Goal: Task Accomplishment & Management: Complete application form

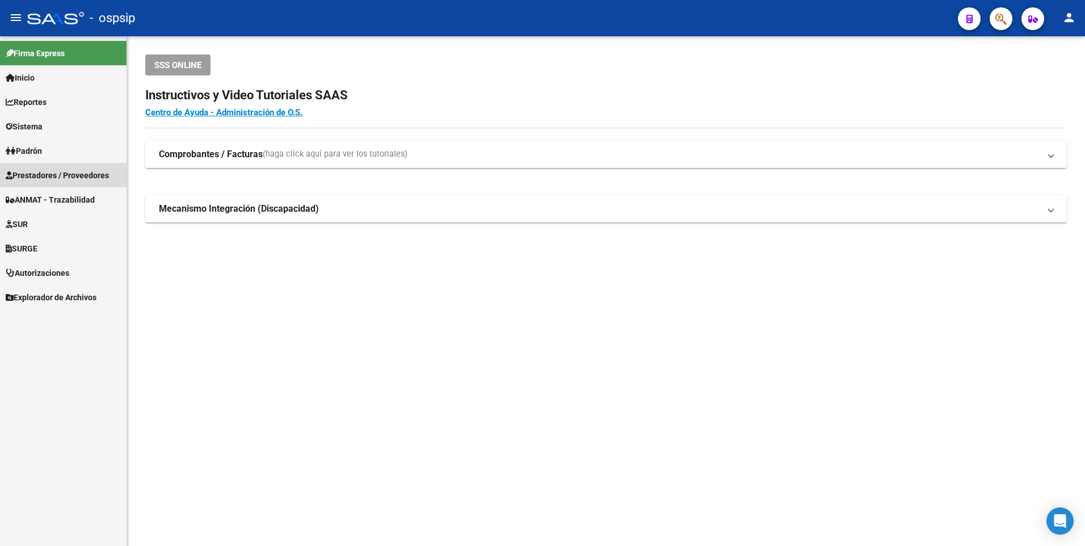
drag, startPoint x: 77, startPoint y: 173, endPoint x: 77, endPoint y: 179, distance: 6.2
click at [77, 173] on span "Prestadores / Proveedores" at bounding box center [57, 175] width 103 height 12
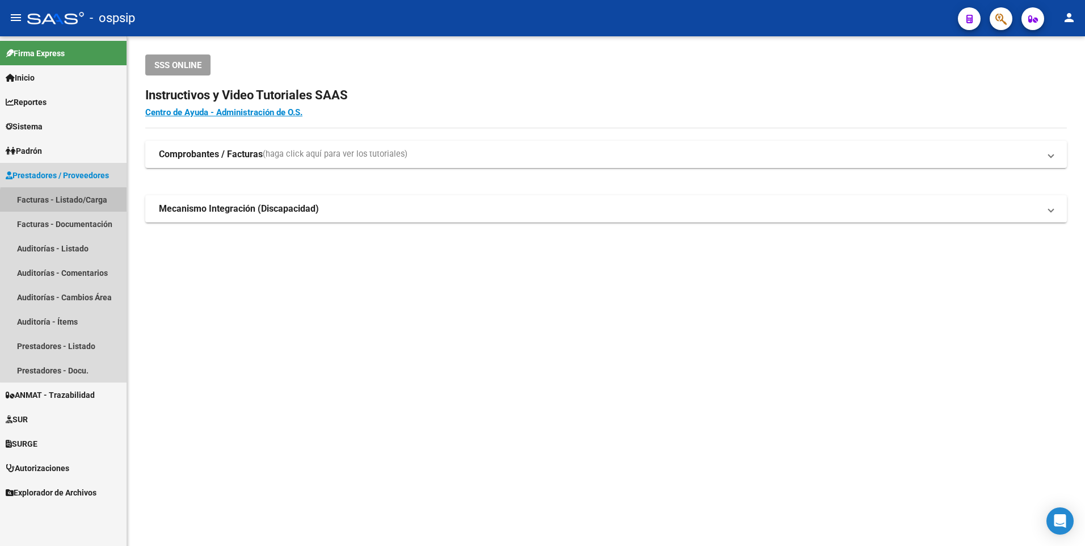
click at [94, 204] on link "Facturas - Listado/Carga" at bounding box center [63, 199] width 127 height 24
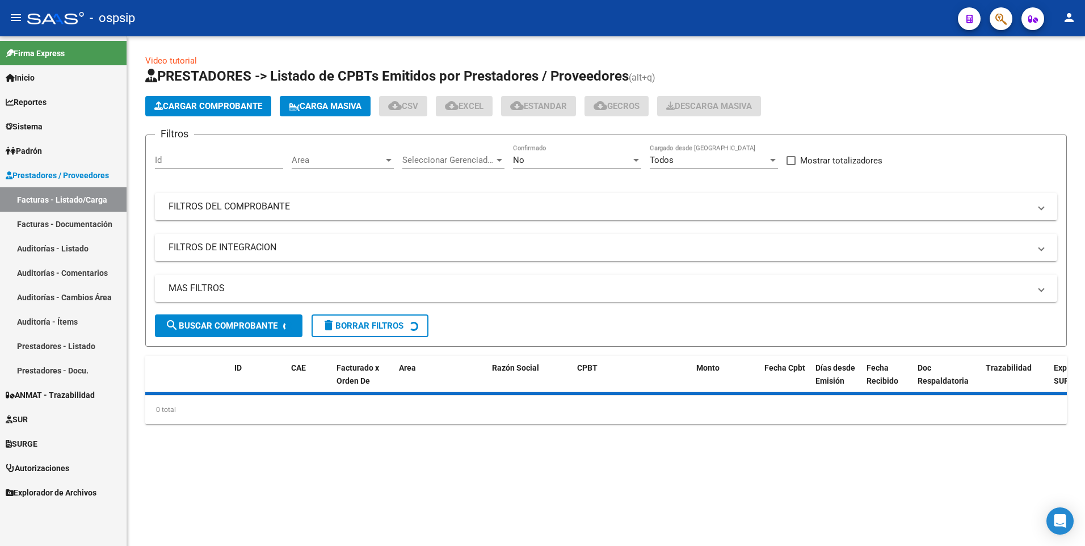
click at [197, 112] on button "Cargar Comprobante" at bounding box center [208, 106] width 126 height 20
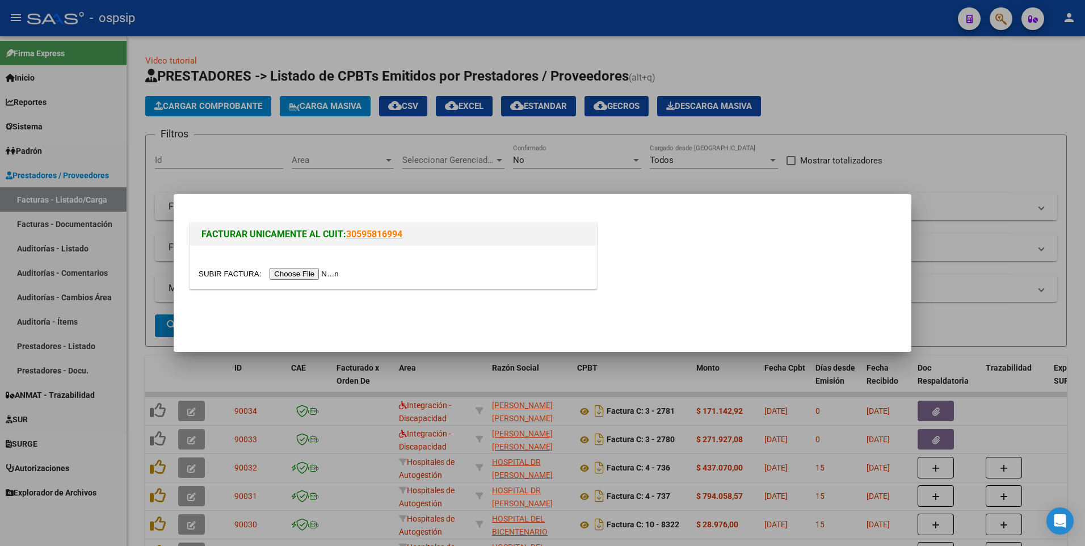
click at [298, 276] on input "file" at bounding box center [271, 274] width 144 height 12
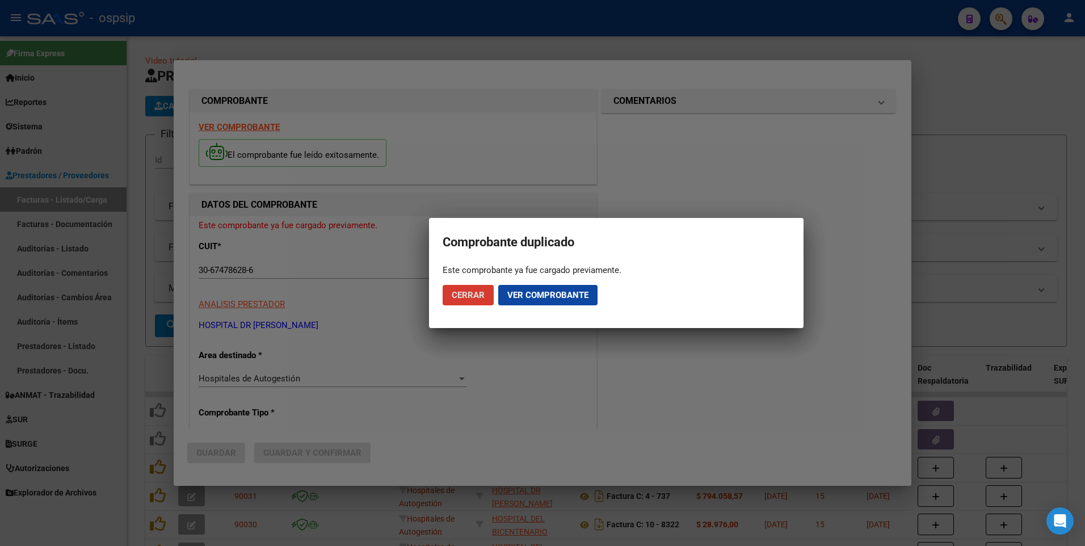
click at [460, 301] on button "Cerrar" at bounding box center [467, 295] width 51 height 20
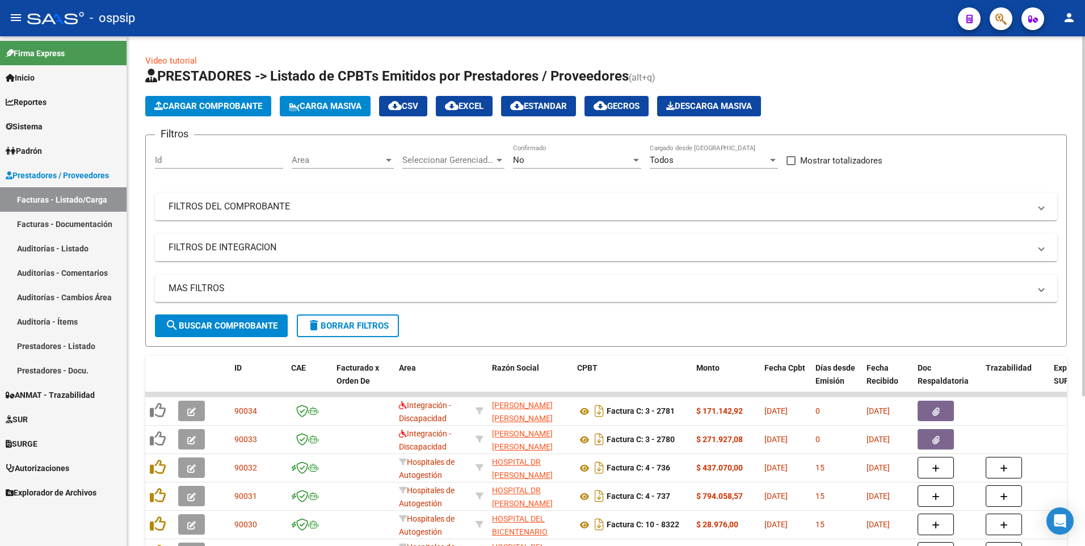
drag, startPoint x: 419, startPoint y: 15, endPoint x: 553, endPoint y: 104, distance: 160.8
click at [419, 15] on div "- ospsip" at bounding box center [487, 18] width 921 height 25
drag, startPoint x: 686, startPoint y: 202, endPoint x: 762, endPoint y: 222, distance: 78.6
click at [686, 202] on mat-panel-title "FILTROS DEL COMPROBANTE" at bounding box center [598, 206] width 861 height 12
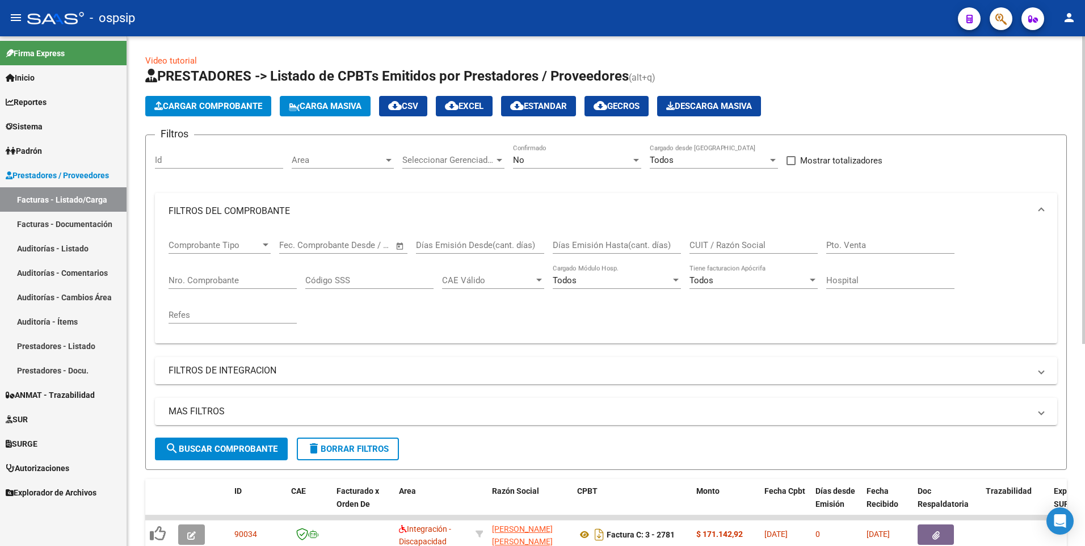
click at [760, 246] on input "CUIT / Razón Social" at bounding box center [753, 245] width 128 height 10
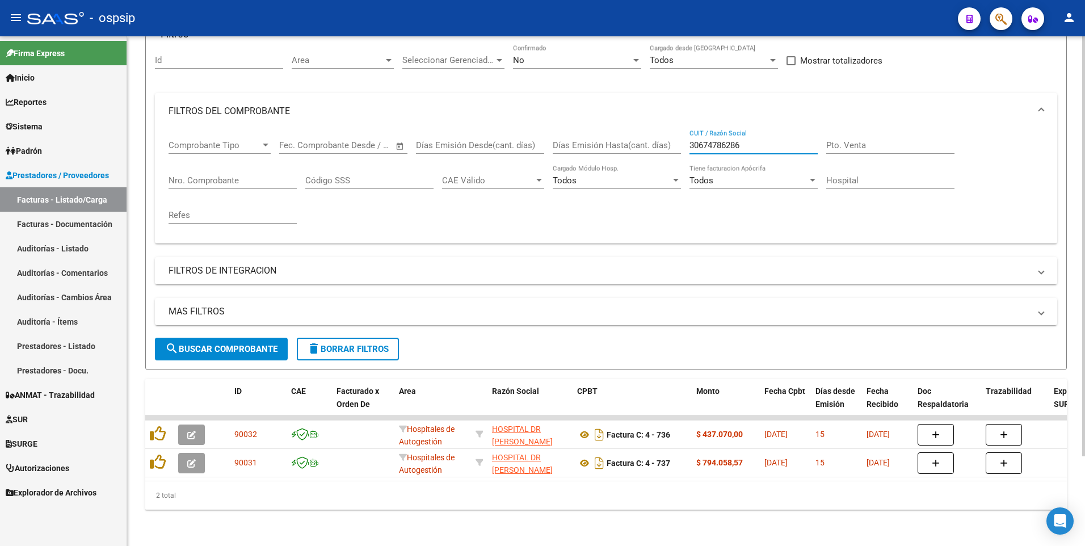
type input "30674786286"
click at [374, 22] on div "- ospsip" at bounding box center [487, 18] width 921 height 25
click at [348, 328] on form "Filtros Id Area Area Seleccionar Gerenciador Seleccionar Gerenciador No Confirm…" at bounding box center [605, 202] width 921 height 335
click at [340, 354] on form "Filtros Id Area Area Seleccionar Gerenciador Seleccionar Gerenciador No Confirm…" at bounding box center [605, 202] width 921 height 335
click at [338, 351] on button "delete Borrar Filtros" at bounding box center [348, 349] width 102 height 23
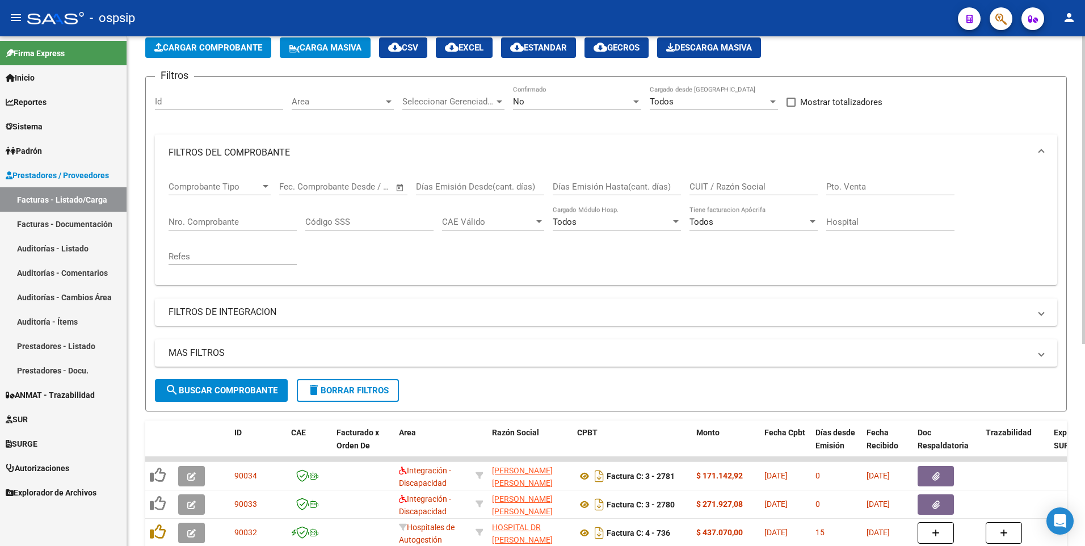
scroll to position [108, 0]
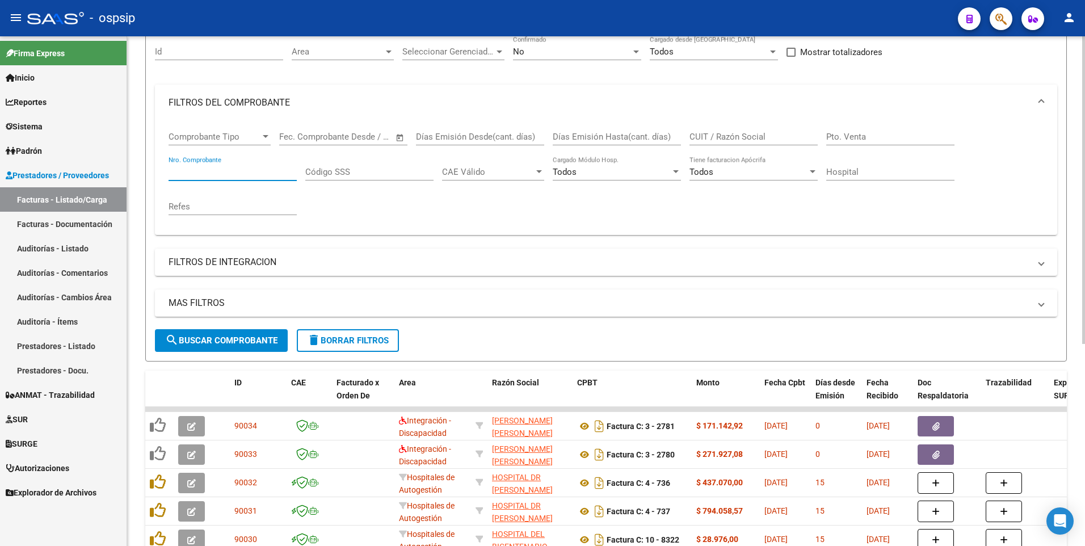
click at [216, 171] on input "Nro. Comprobante" at bounding box center [232, 172] width 128 height 10
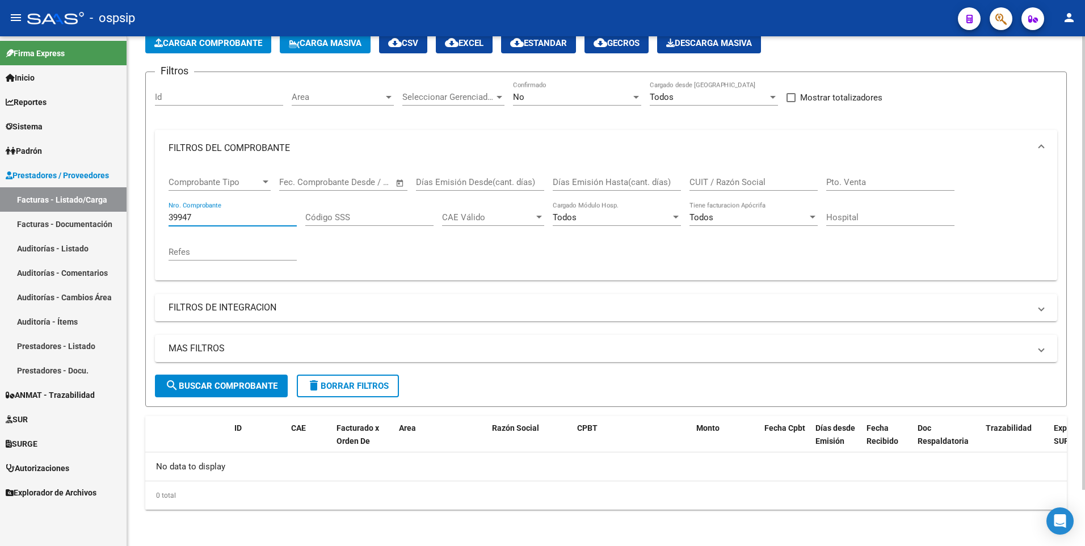
scroll to position [63, 0]
click at [231, 216] on input "39947" at bounding box center [232, 217] width 128 height 10
type input "39947"
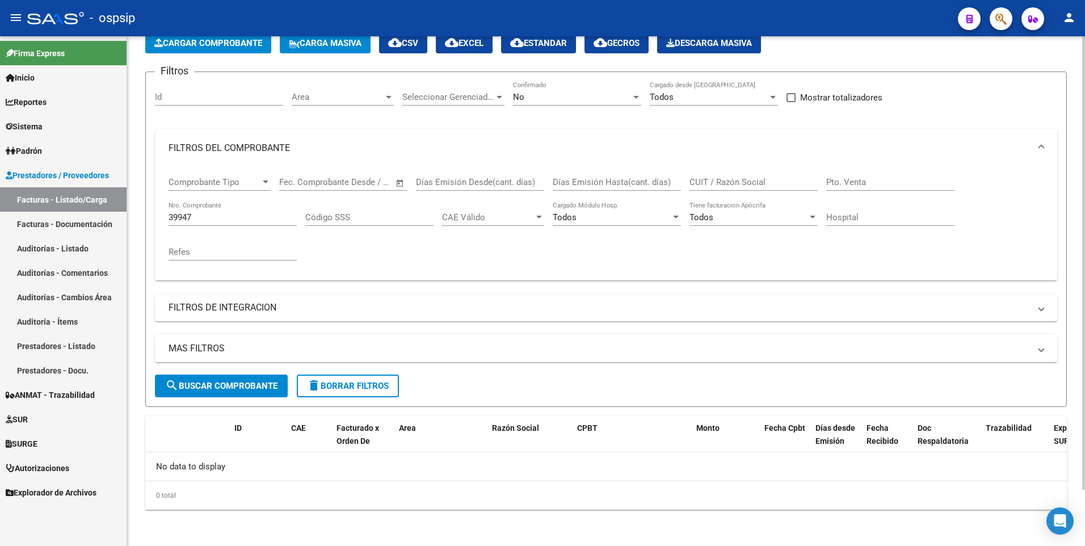
drag, startPoint x: 373, startPoint y: 9, endPoint x: 309, endPoint y: 52, distance: 78.0
click at [373, 9] on div "- ospsip" at bounding box center [487, 18] width 921 height 25
click at [229, 49] on button "Cargar Comprobante" at bounding box center [208, 43] width 126 height 20
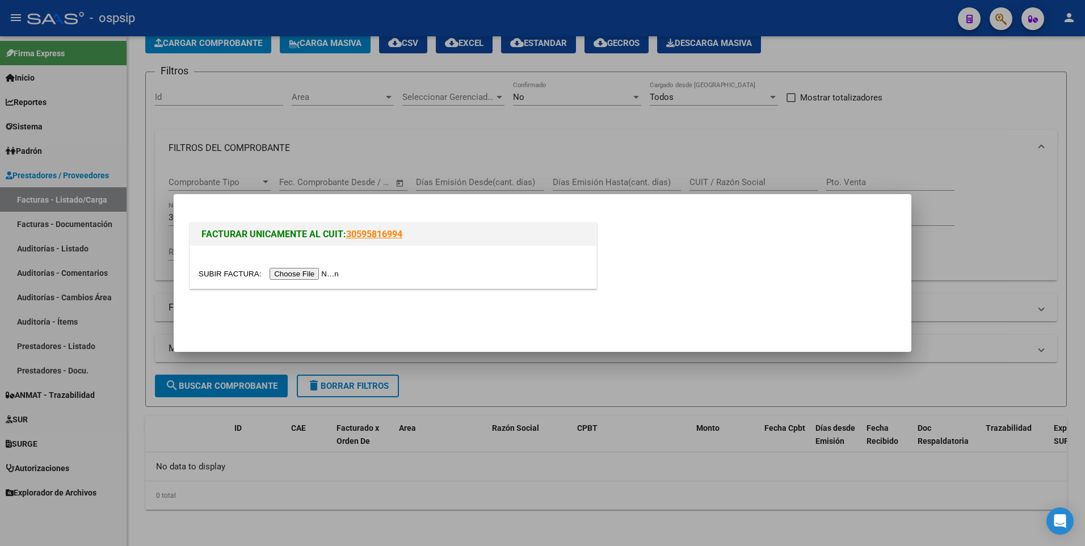
click at [290, 276] on input "file" at bounding box center [271, 274] width 144 height 12
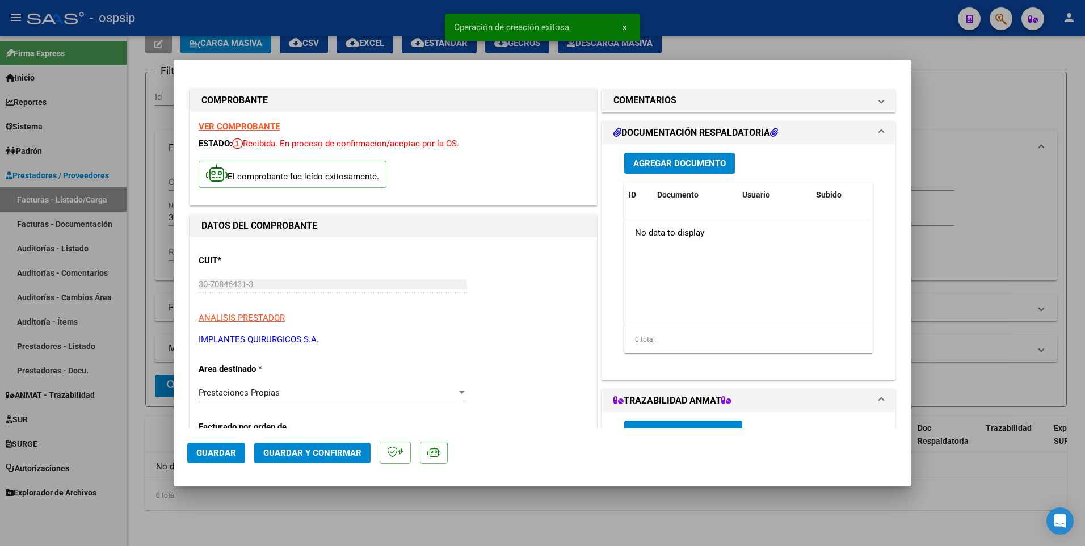
drag, startPoint x: 213, startPoint y: 454, endPoint x: 221, endPoint y: 445, distance: 12.4
click at [213, 454] on span "Guardar" at bounding box center [216, 453] width 40 height 10
click at [407, 19] on div at bounding box center [542, 273] width 1085 height 546
type input "$ 0,00"
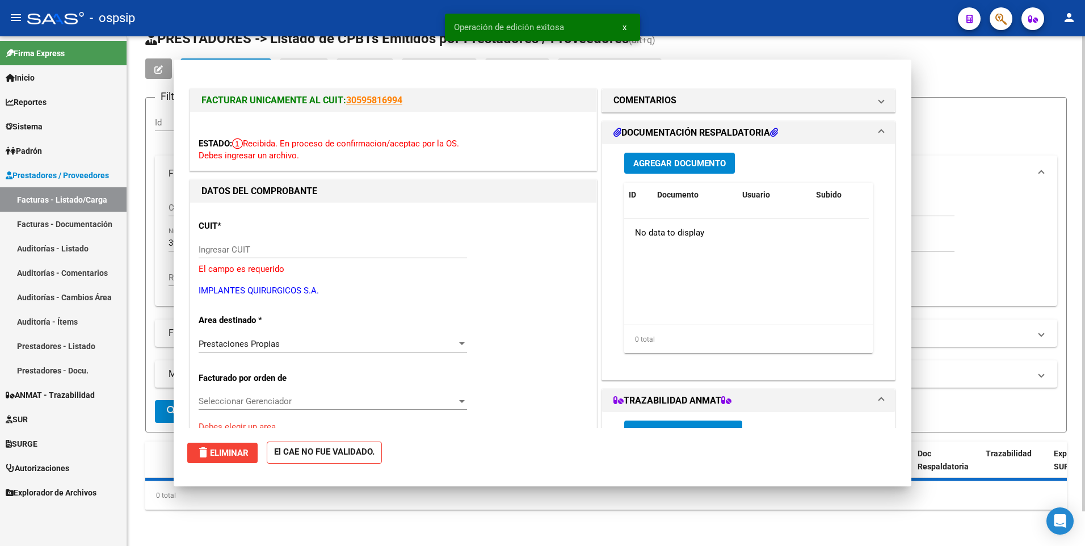
scroll to position [37, 0]
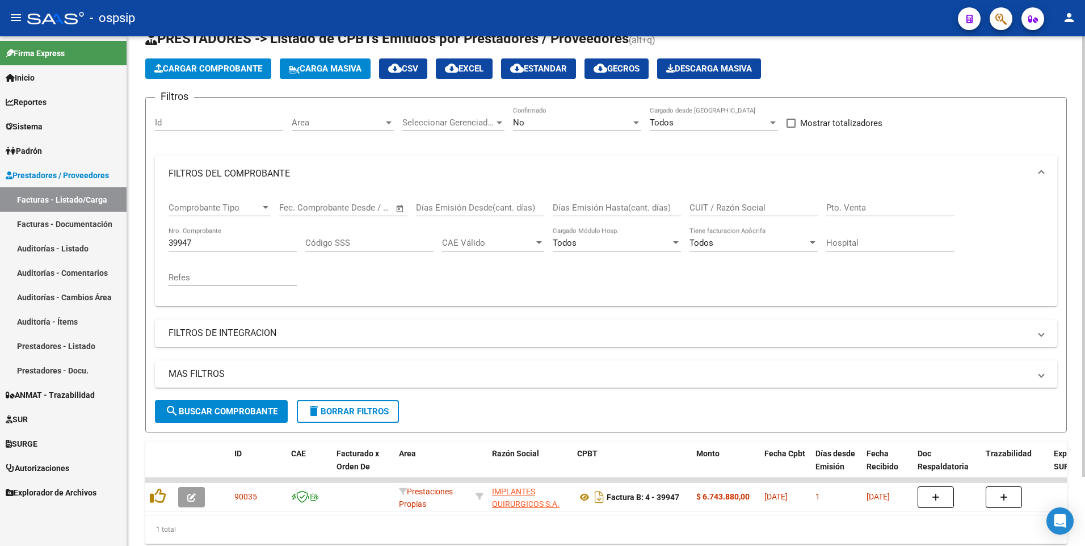
click at [222, 67] on span "Cargar Comprobante" at bounding box center [208, 69] width 108 height 10
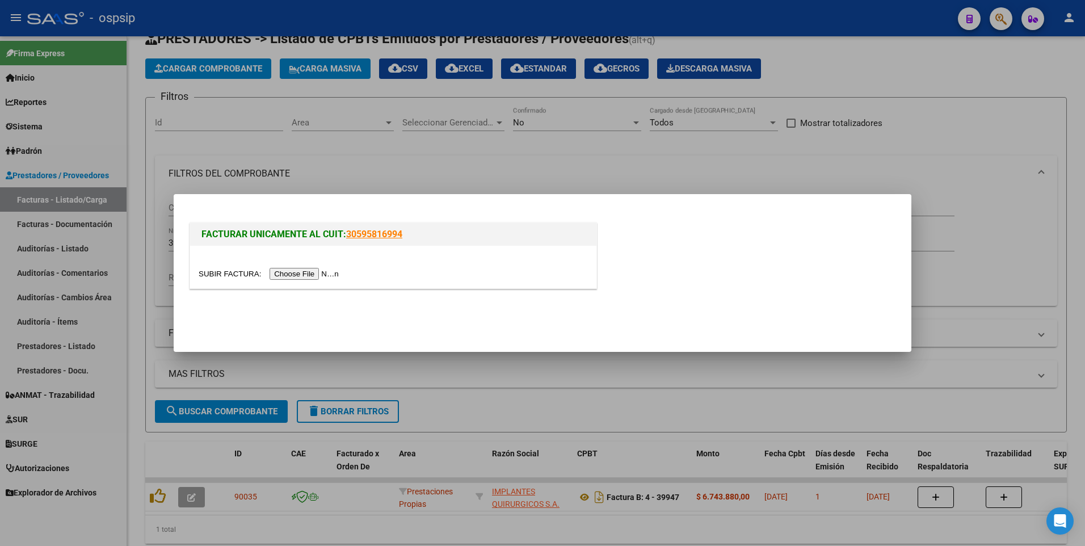
click at [345, 313] on mat-dialog-actions at bounding box center [542, 316] width 710 height 43
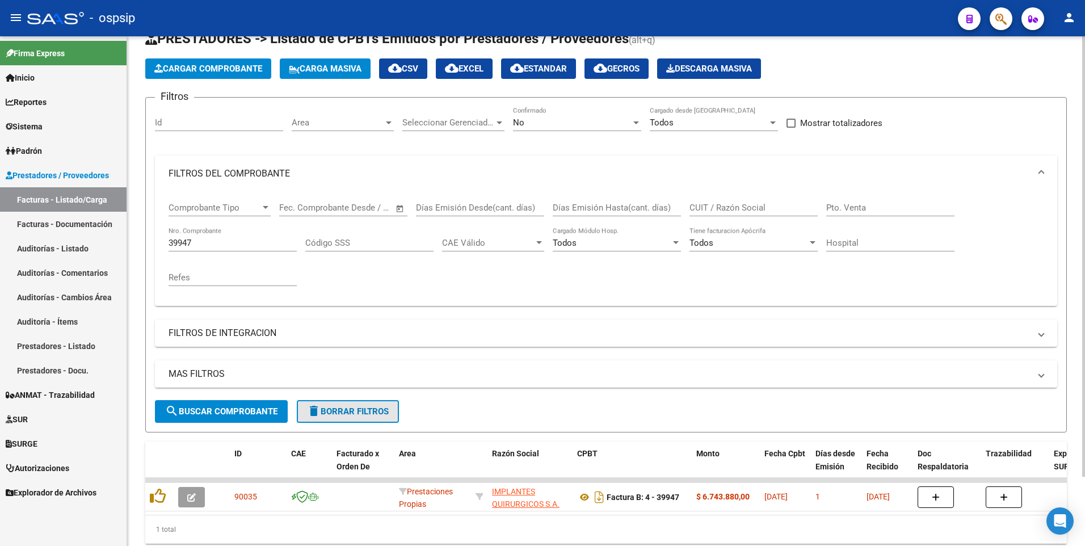
click at [342, 413] on span "delete Borrar Filtros" at bounding box center [348, 411] width 82 height 10
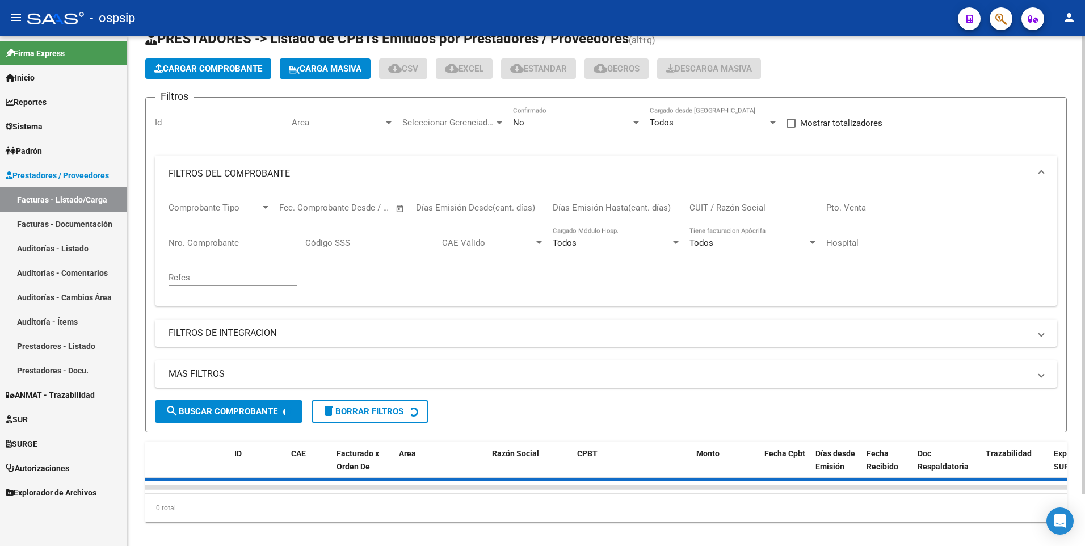
click at [197, 75] on button "Cargar Comprobante" at bounding box center [208, 68] width 126 height 20
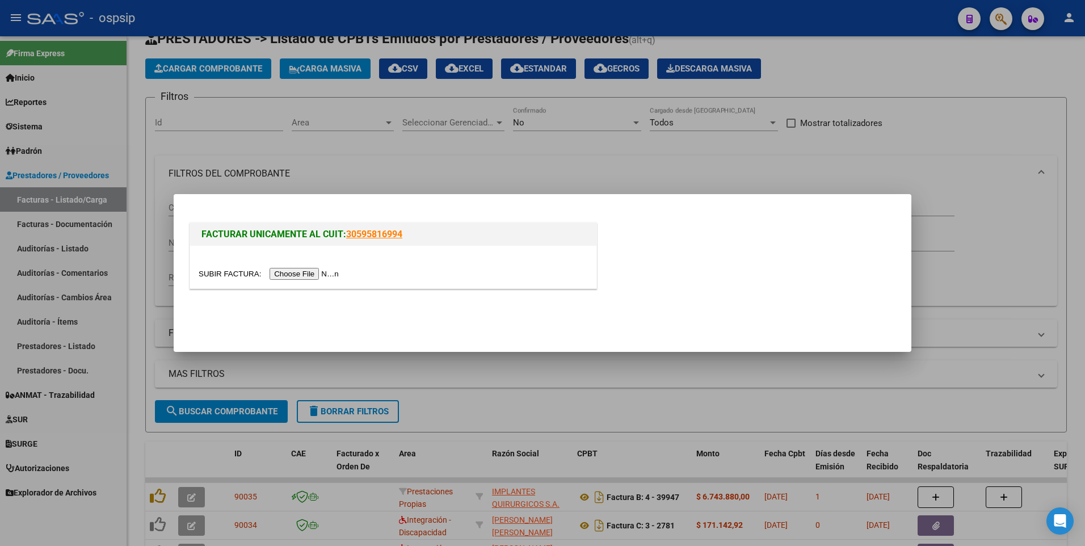
click at [284, 279] on input "file" at bounding box center [271, 274] width 144 height 12
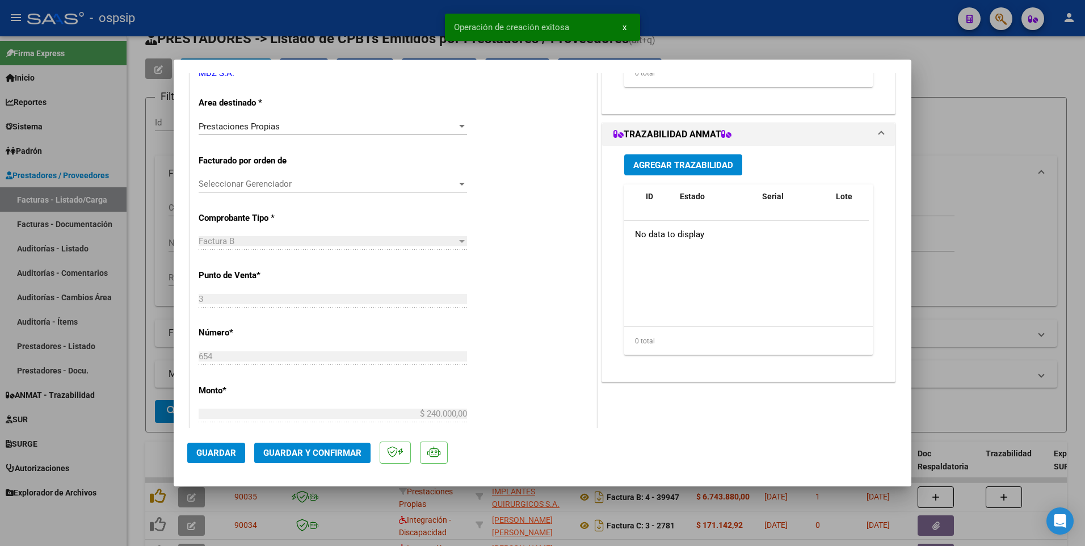
scroll to position [284, 0]
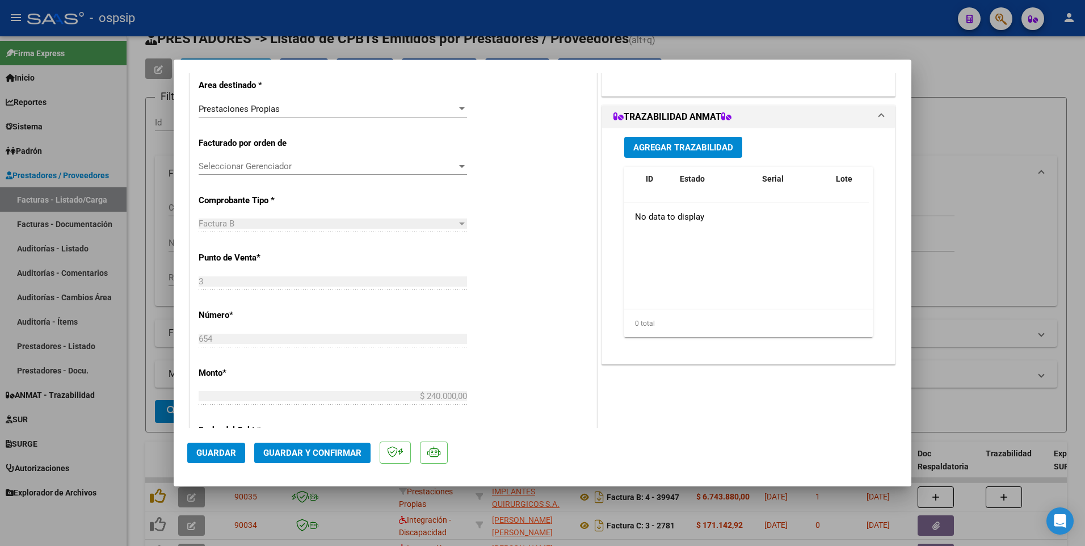
click at [228, 458] on button "Guardar" at bounding box center [216, 452] width 58 height 20
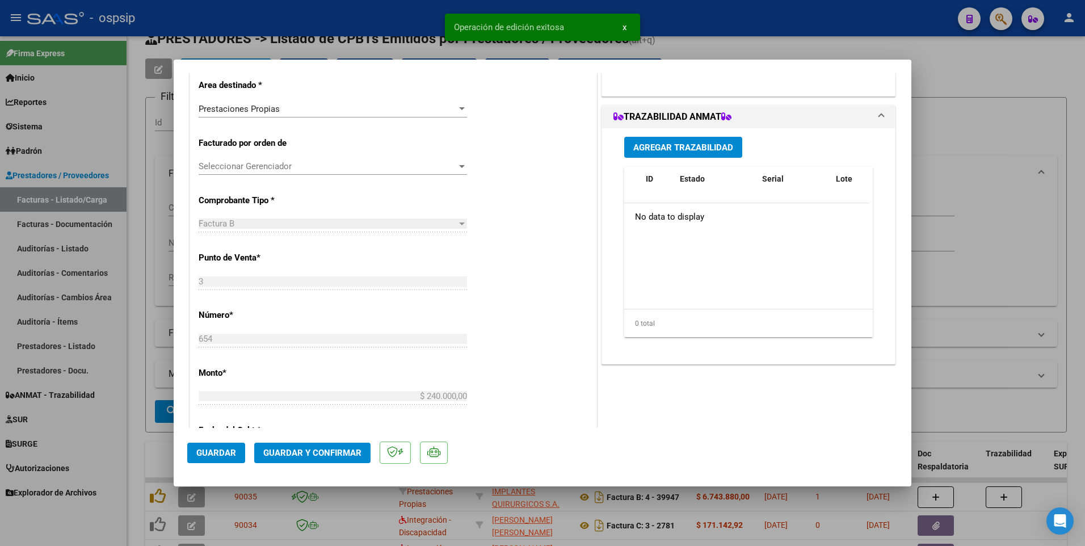
click at [419, 15] on div at bounding box center [542, 273] width 1085 height 546
type input "$ 0,00"
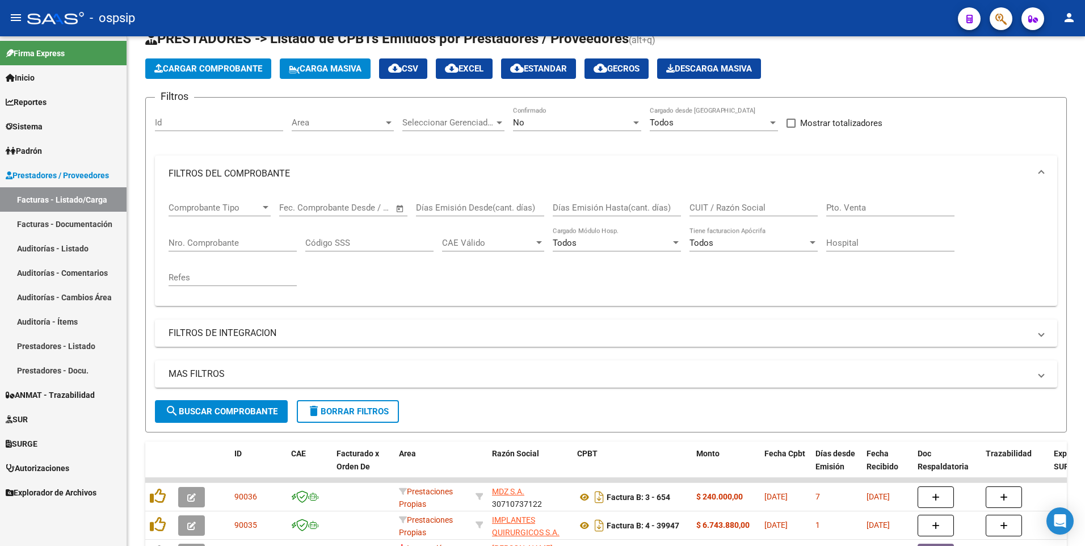
click at [462, 6] on div "- ospsip" at bounding box center [487, 18] width 921 height 25
click at [685, 197] on div "Comprobante Tipo Comprobante Tipo Fecha inicio – Fecha fin Fec. Comprobante Des…" at bounding box center [605, 244] width 875 height 105
click at [698, 213] on div "CUIT / Razón Social" at bounding box center [753, 204] width 128 height 24
click at [717, 206] on input "CUIT / Razón Social" at bounding box center [753, 208] width 128 height 10
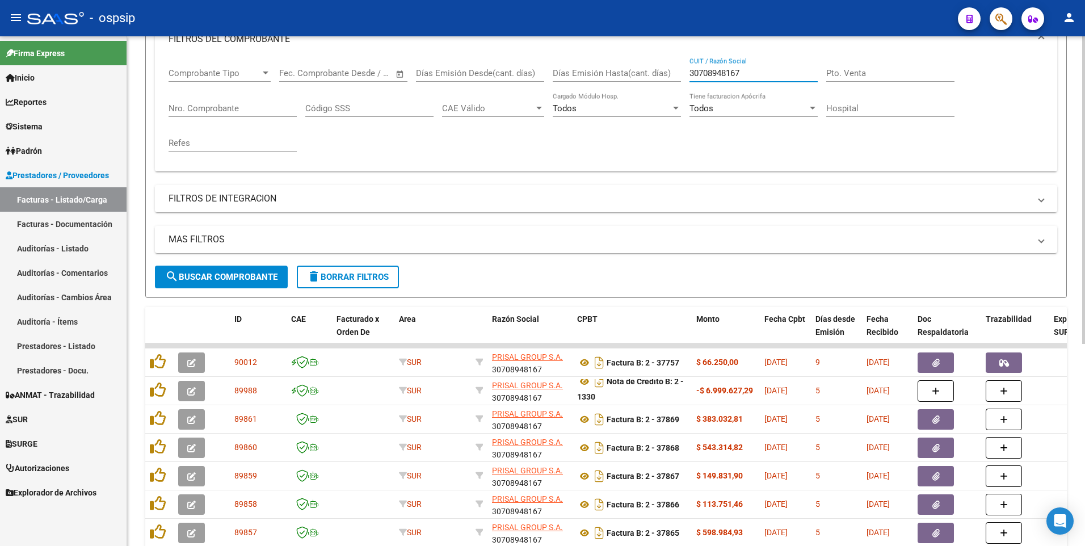
scroll to position [94, 0]
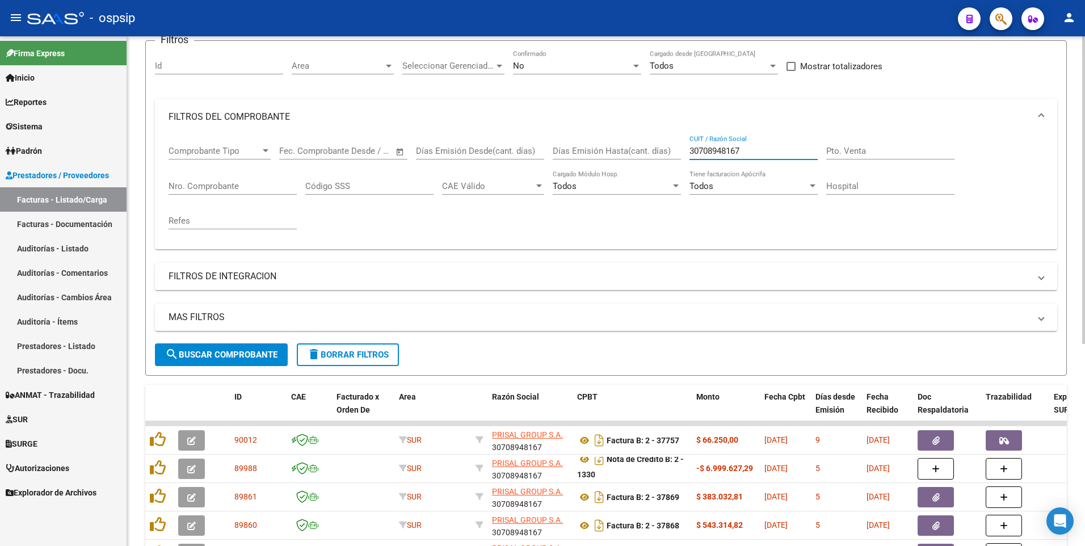
type input "30708948167"
click at [200, 188] on input "Nro. Comprobante" at bounding box center [232, 186] width 128 height 10
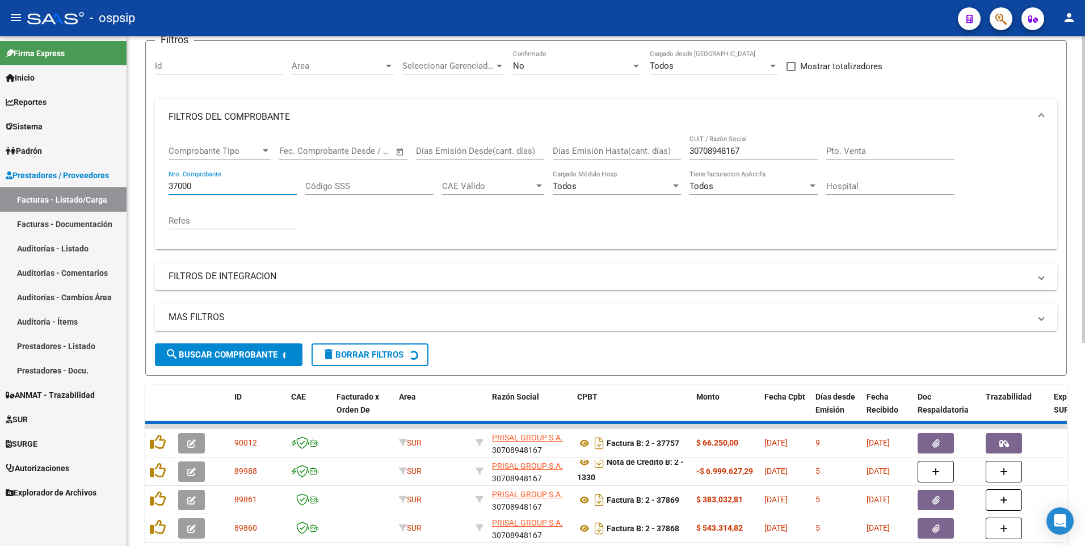
scroll to position [80, 0]
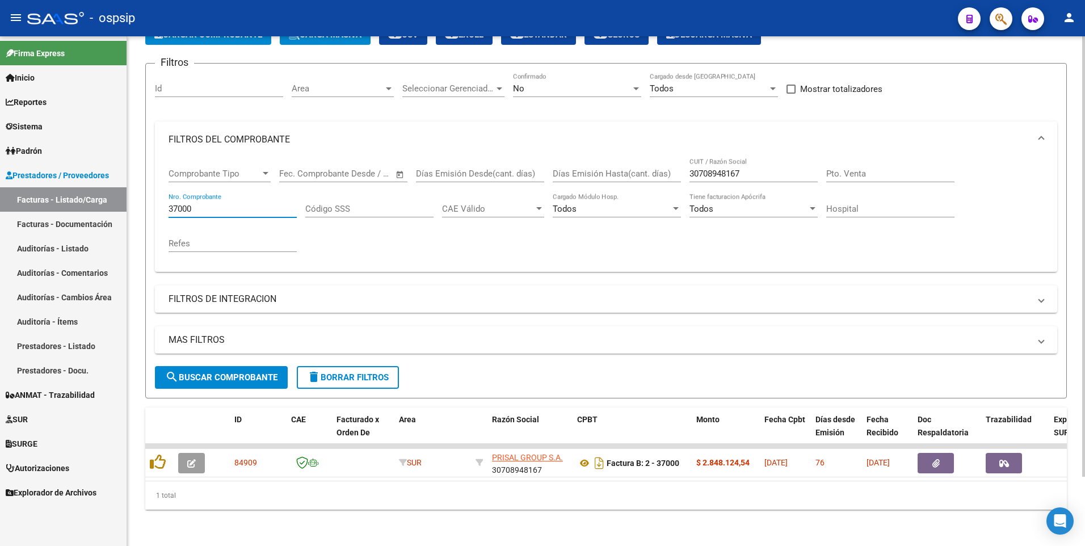
click at [202, 204] on input "37000" at bounding box center [232, 209] width 128 height 10
type input "3"
click at [309, 168] on input "text" at bounding box center [302, 173] width 46 height 10
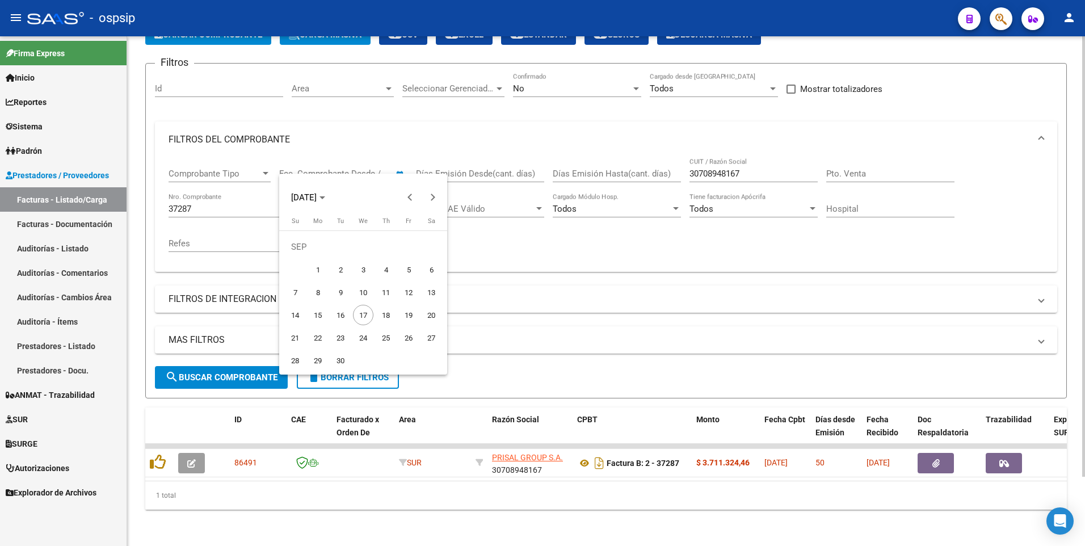
click at [309, 164] on div at bounding box center [542, 273] width 1085 height 546
click at [278, 204] on input "37287" at bounding box center [232, 209] width 128 height 10
type input "3"
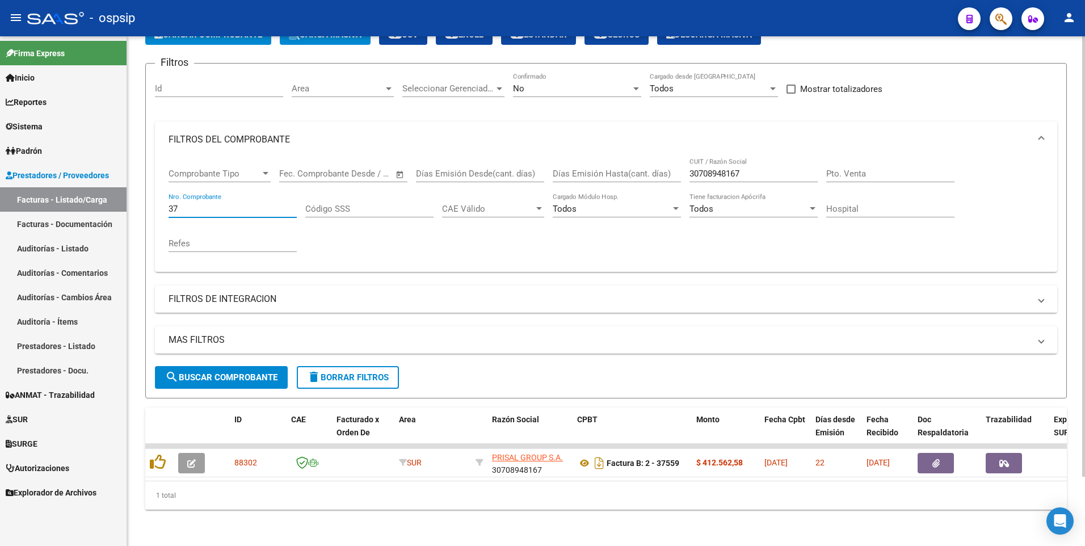
type input "3"
click at [263, 206] on div "37579 Nro. Comprobante" at bounding box center [232, 205] width 128 height 24
click at [264, 204] on input "37579" at bounding box center [232, 209] width 128 height 10
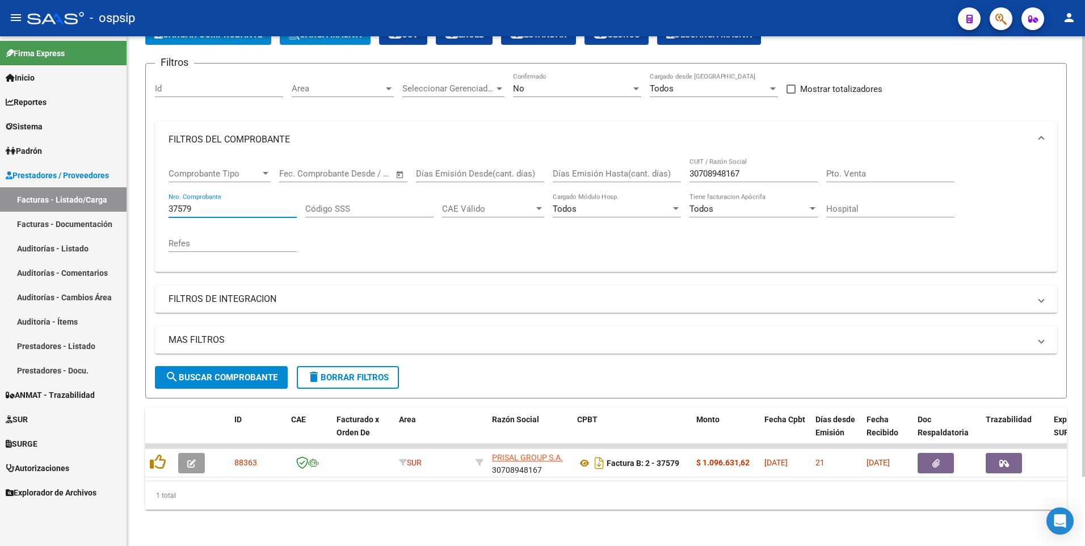
click at [264, 204] on input "37579" at bounding box center [232, 209] width 128 height 10
click at [264, 193] on div "37608 Nro. Comprobante" at bounding box center [232, 205] width 128 height 24
click at [259, 204] on input "37608" at bounding box center [232, 209] width 128 height 10
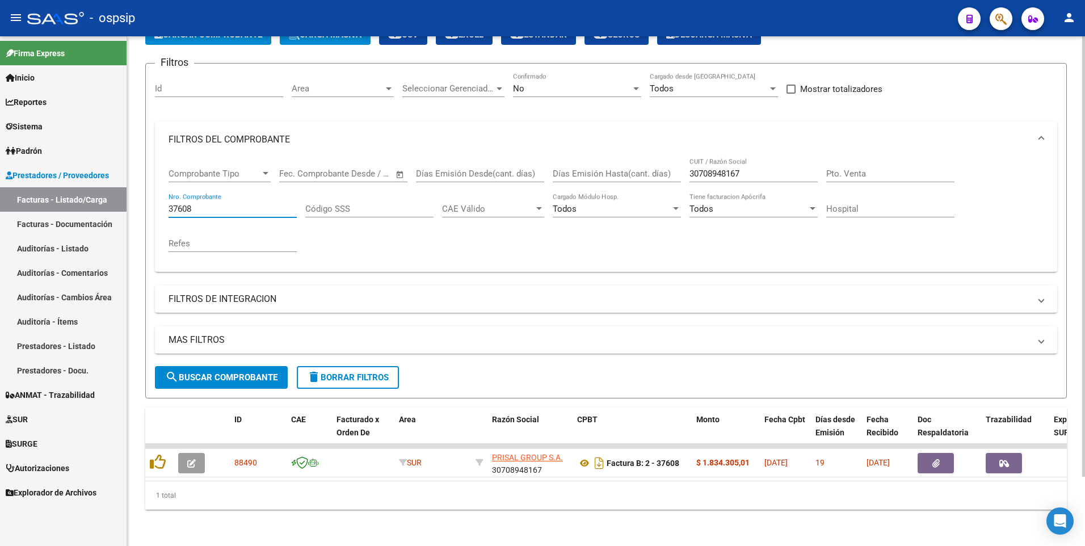
click at [259, 204] on input "37608" at bounding box center [232, 209] width 128 height 10
click at [231, 204] on input "37609" at bounding box center [232, 209] width 128 height 10
click at [234, 204] on input "37659" at bounding box center [232, 209] width 128 height 10
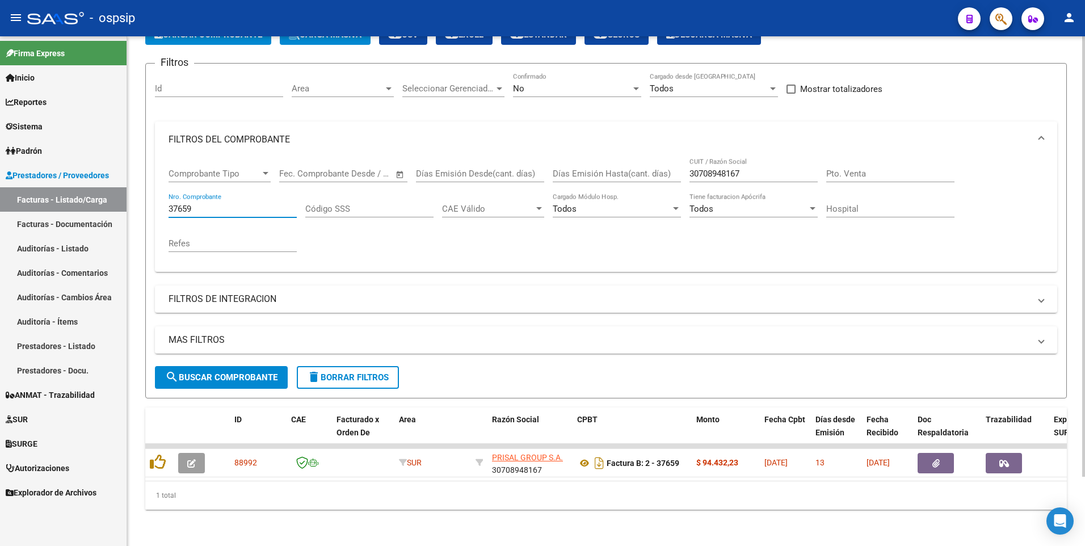
click at [234, 204] on input "37659" at bounding box center [232, 209] width 128 height 10
click at [203, 204] on input "37660" at bounding box center [232, 209] width 128 height 10
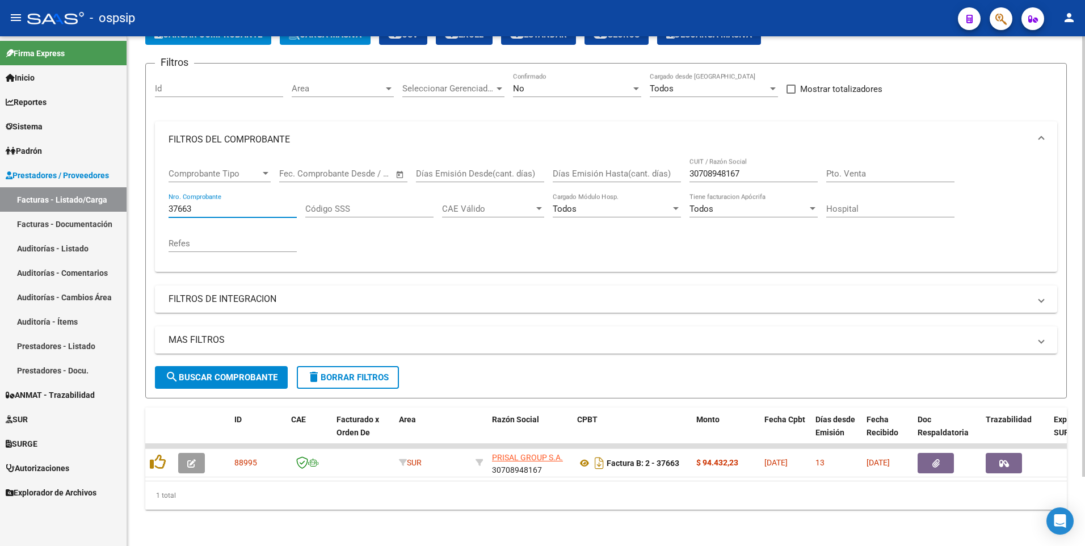
click at [255, 204] on input "37663" at bounding box center [232, 209] width 128 height 10
type input "6"
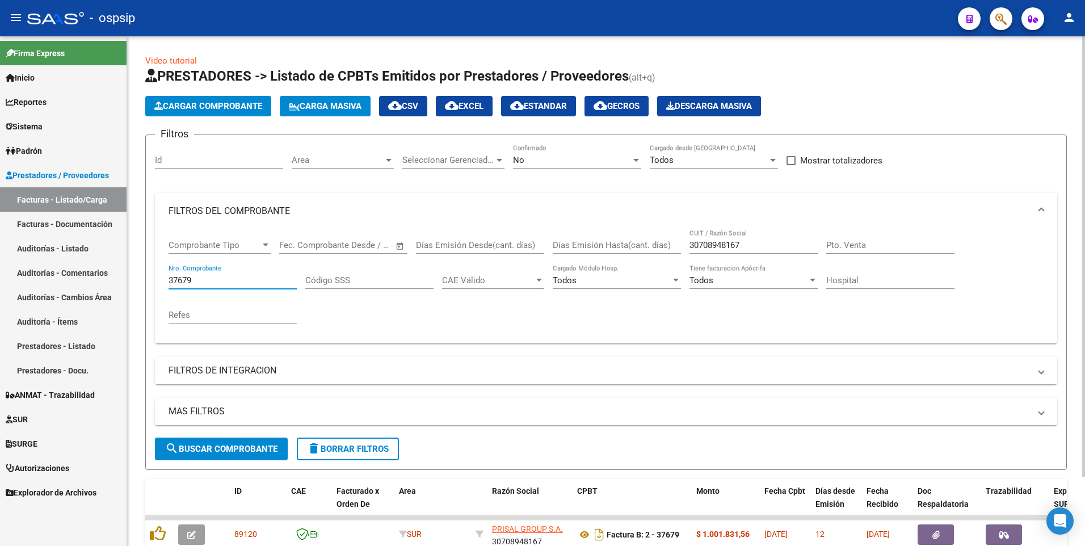
click at [221, 277] on input "37679" at bounding box center [232, 280] width 128 height 10
click at [242, 285] on input "37684" at bounding box center [232, 280] width 128 height 10
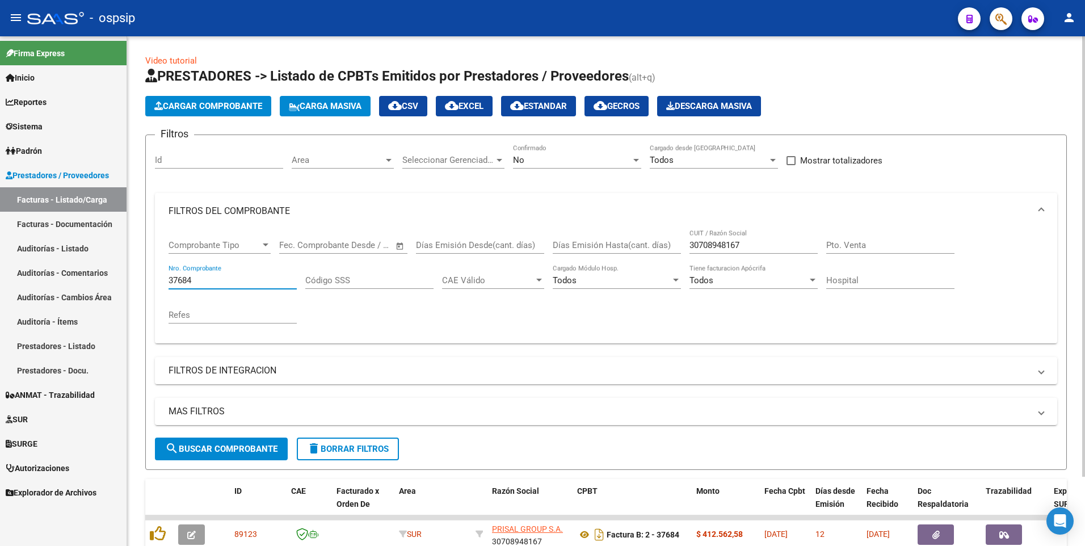
click at [242, 285] on input "37684" at bounding box center [232, 280] width 128 height 10
click at [213, 279] on input "37561" at bounding box center [232, 280] width 128 height 10
click at [243, 286] on div "37757 Nro. Comprobante" at bounding box center [232, 276] width 128 height 24
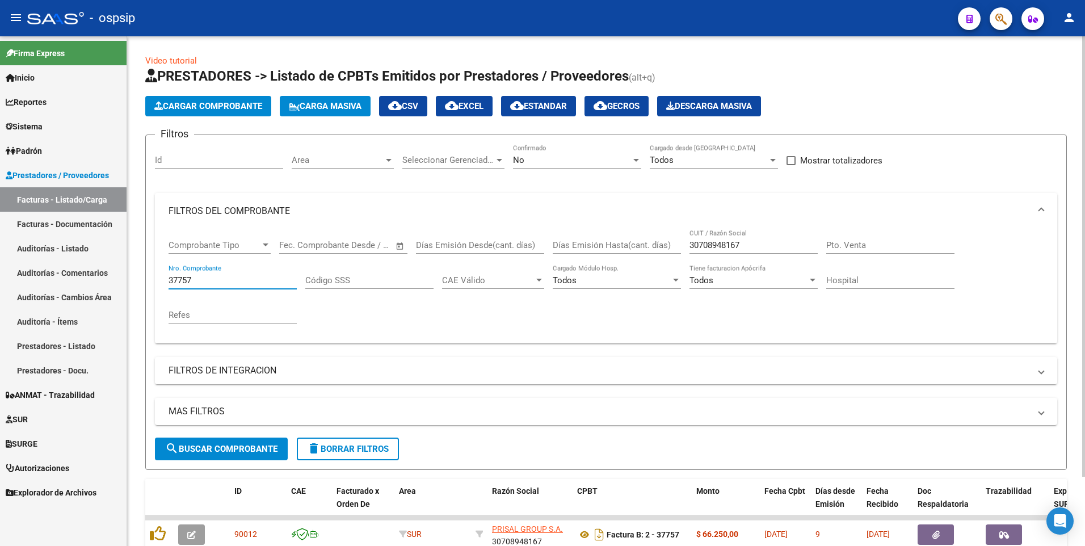
click at [242, 281] on input "37757" at bounding box center [232, 280] width 128 height 10
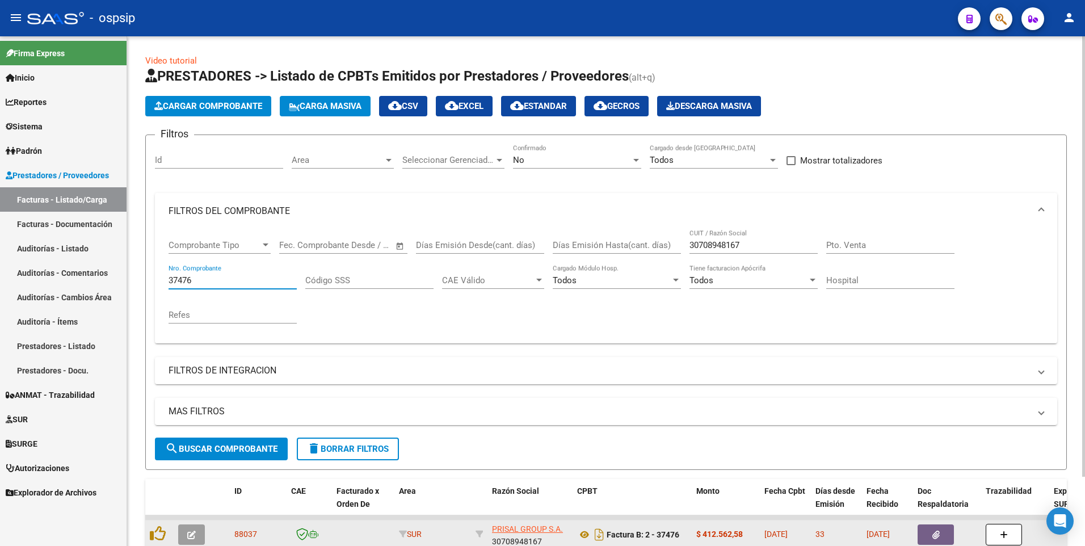
type input "37476"
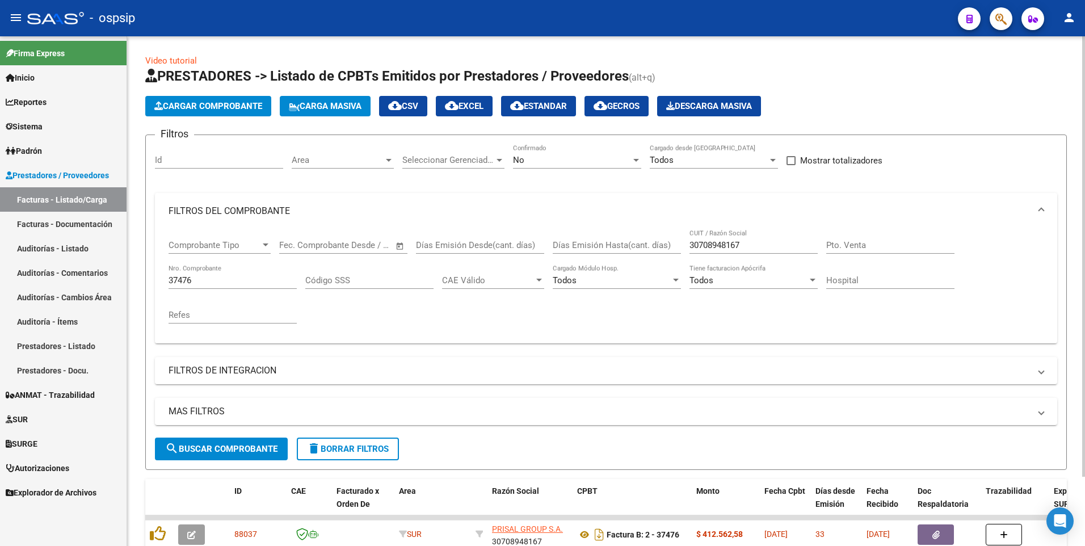
click at [320, 448] on mat-icon "delete" at bounding box center [314, 448] width 14 height 14
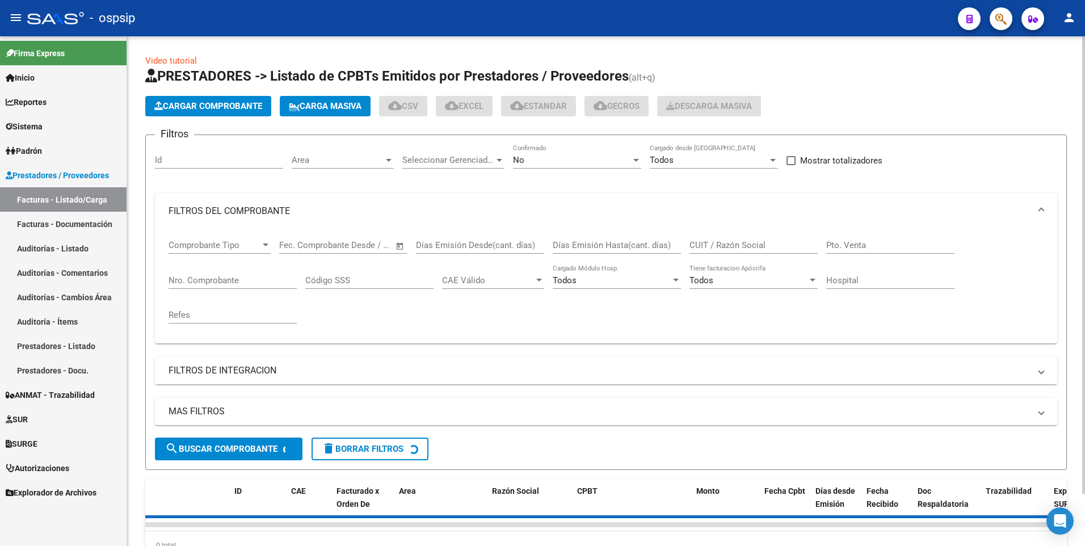
click at [209, 117] on app-list-header "PRESTADORES -> Listado de CPBTs Emitidos por Prestadores / Proveedores (alt+q) …" at bounding box center [605, 268] width 921 height 403
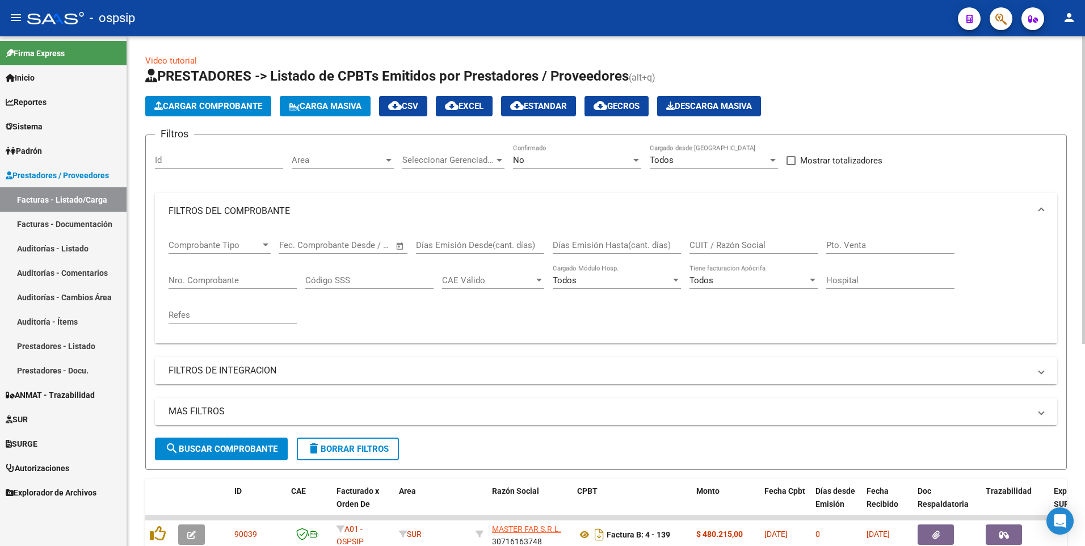
click at [211, 111] on button "Cargar Comprobante" at bounding box center [208, 106] width 126 height 20
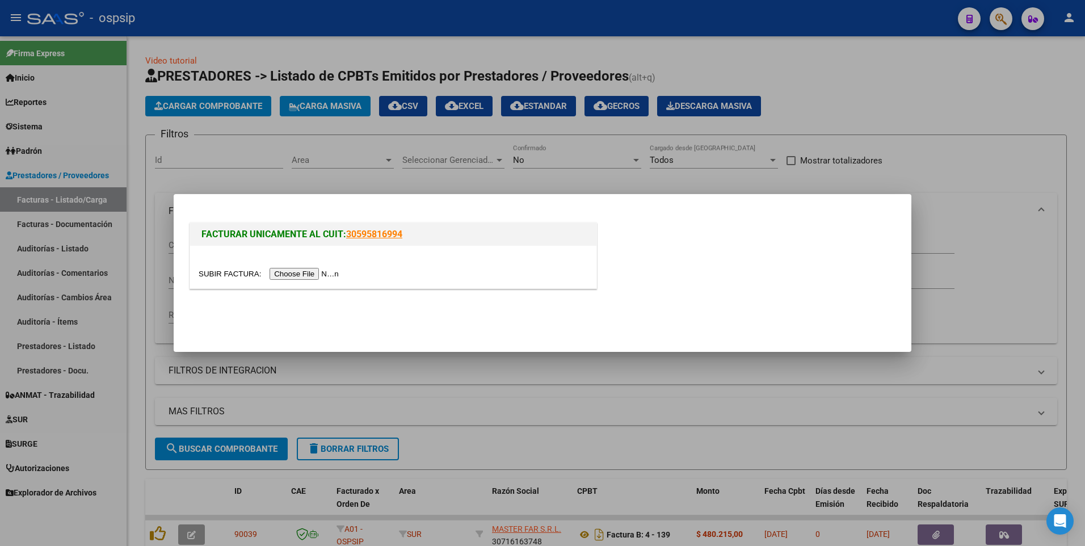
click at [305, 267] on div at bounding box center [393, 273] width 389 height 13
click at [303, 273] on input "file" at bounding box center [271, 274] width 144 height 12
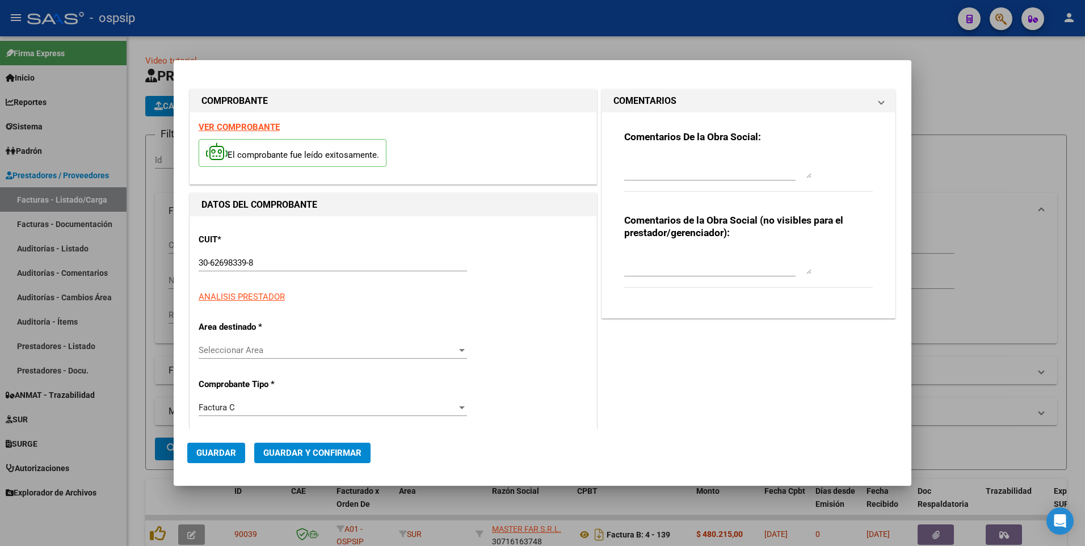
type input "16809"
type input "$ 106.621,00"
type input "[DATE]"
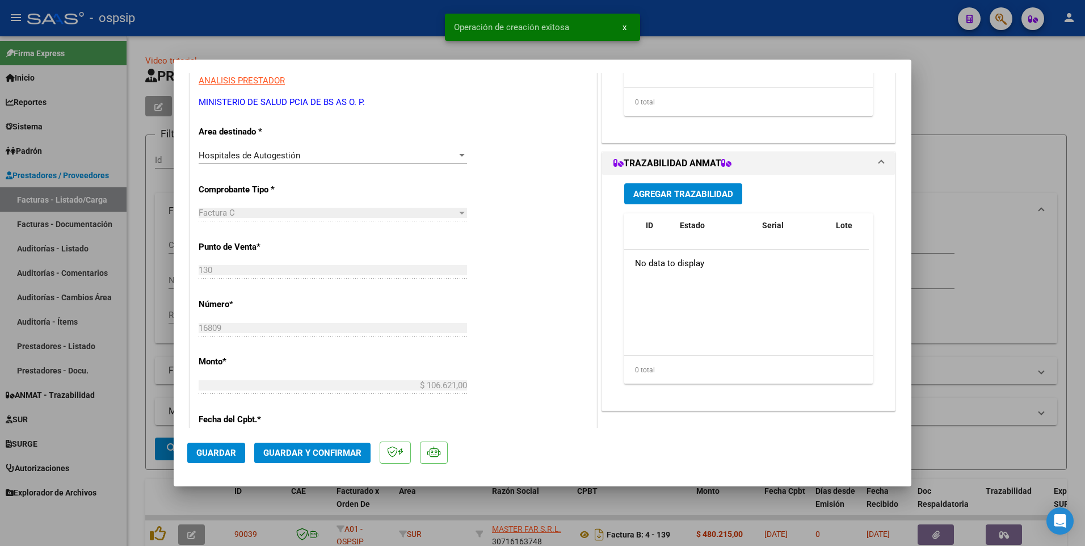
scroll to position [340, 0]
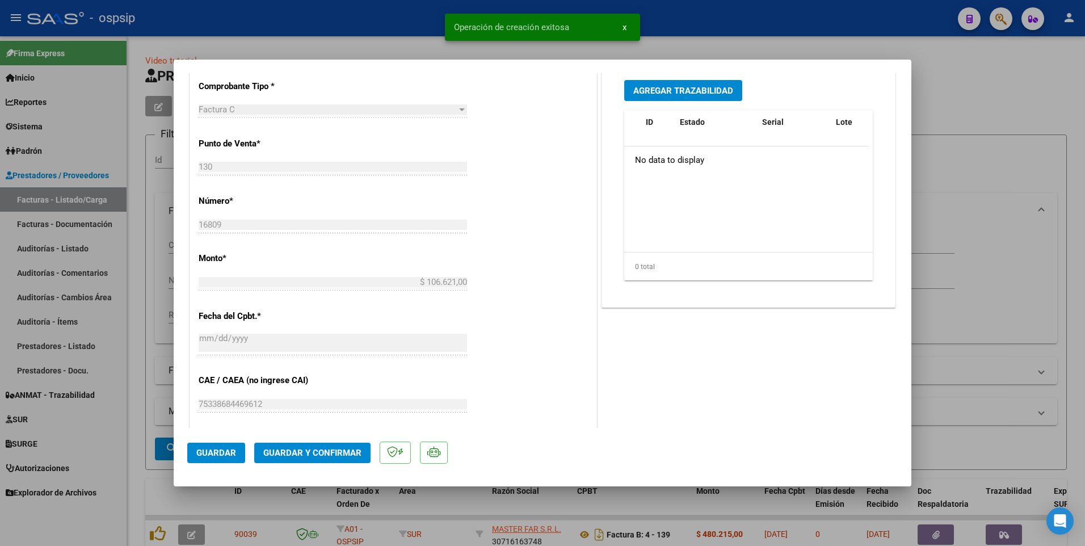
click at [206, 460] on button "Guardar" at bounding box center [216, 452] width 58 height 20
click at [380, 21] on div at bounding box center [542, 273] width 1085 height 546
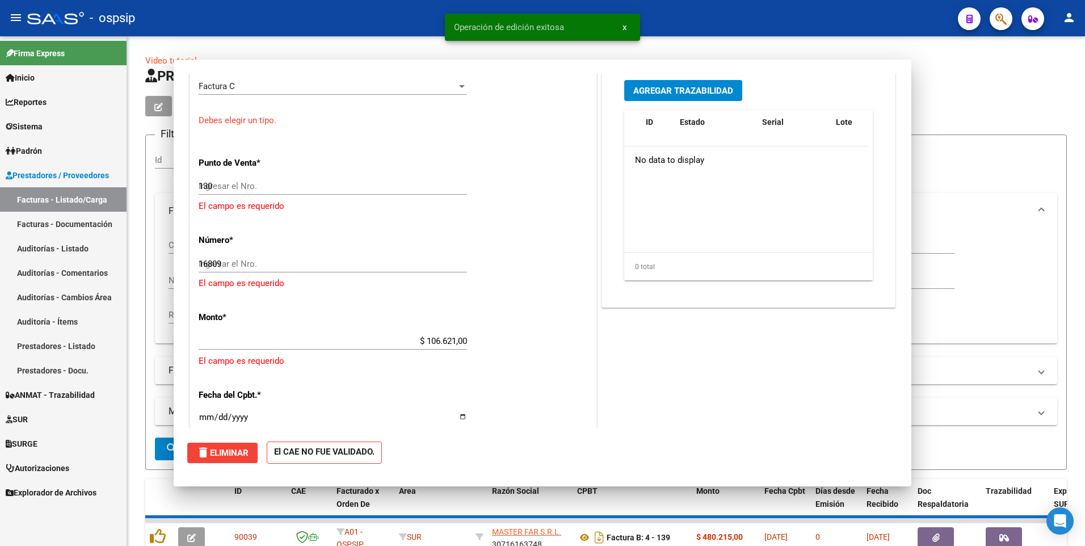
type input "$ 0,00"
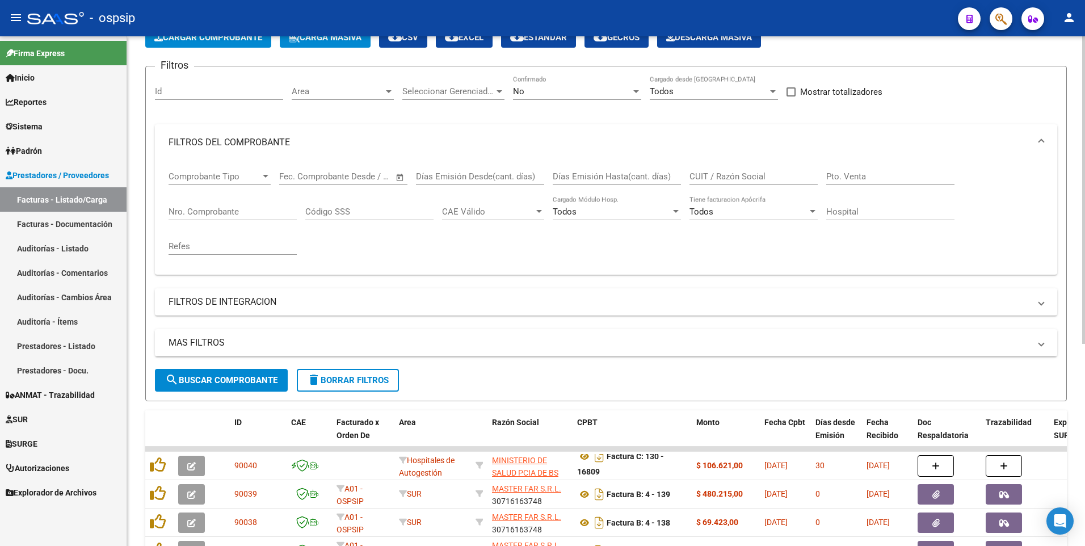
scroll to position [57, 0]
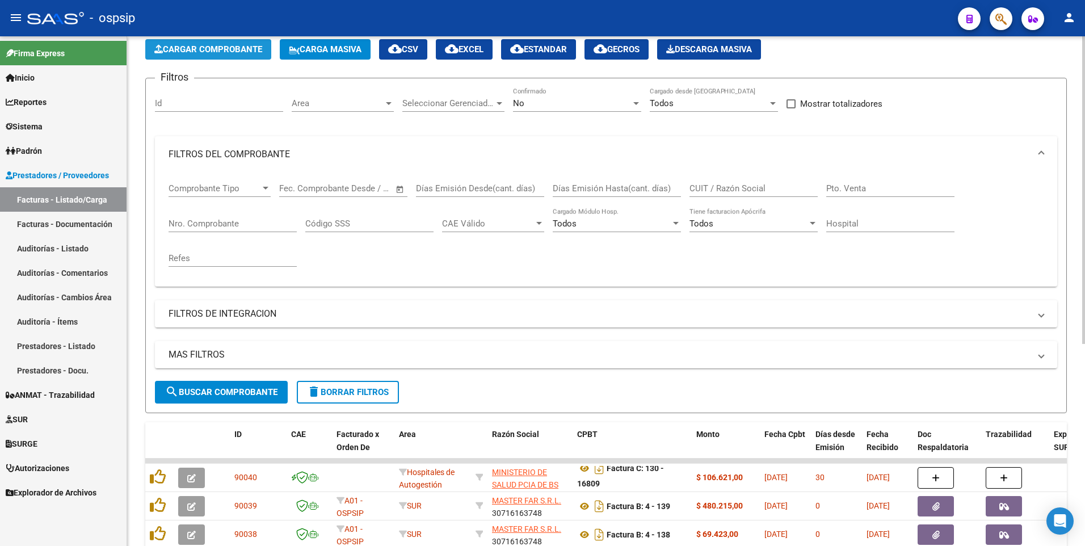
click at [214, 57] on button "Cargar Comprobante" at bounding box center [208, 49] width 126 height 20
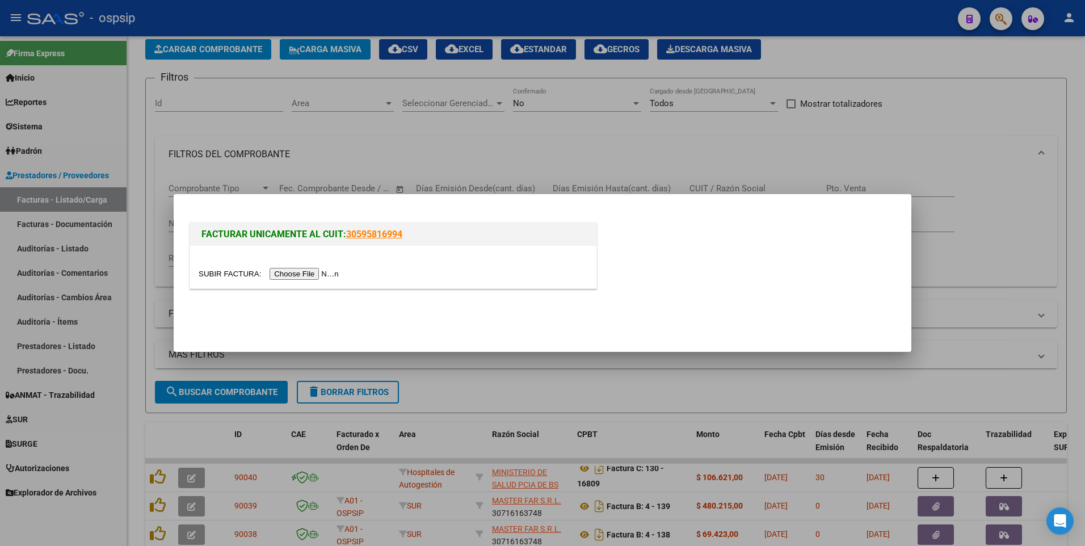
click at [299, 275] on input "file" at bounding box center [271, 274] width 144 height 12
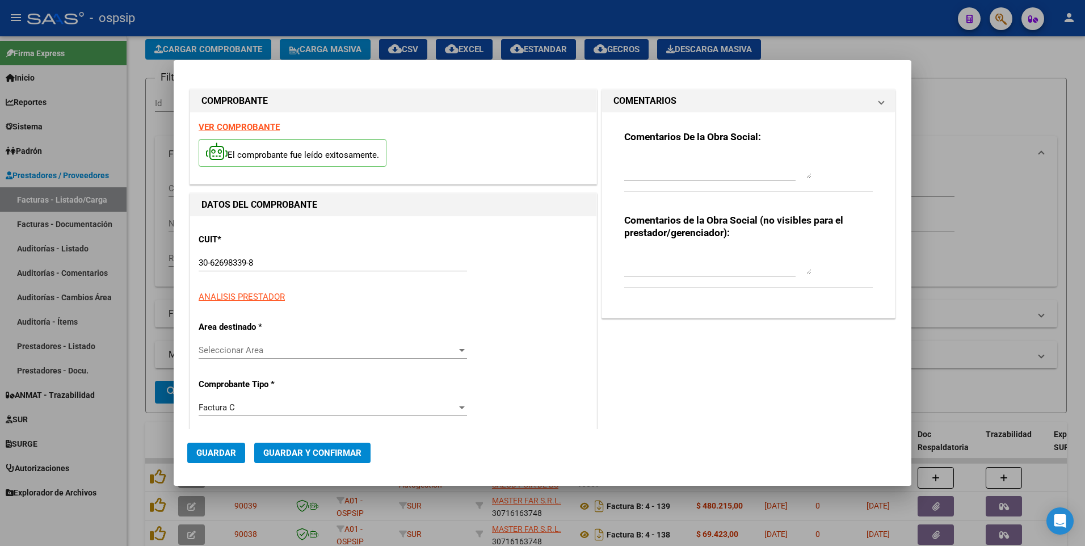
type input "16810"
type input "$ 14.488,00"
type input "[DATE]"
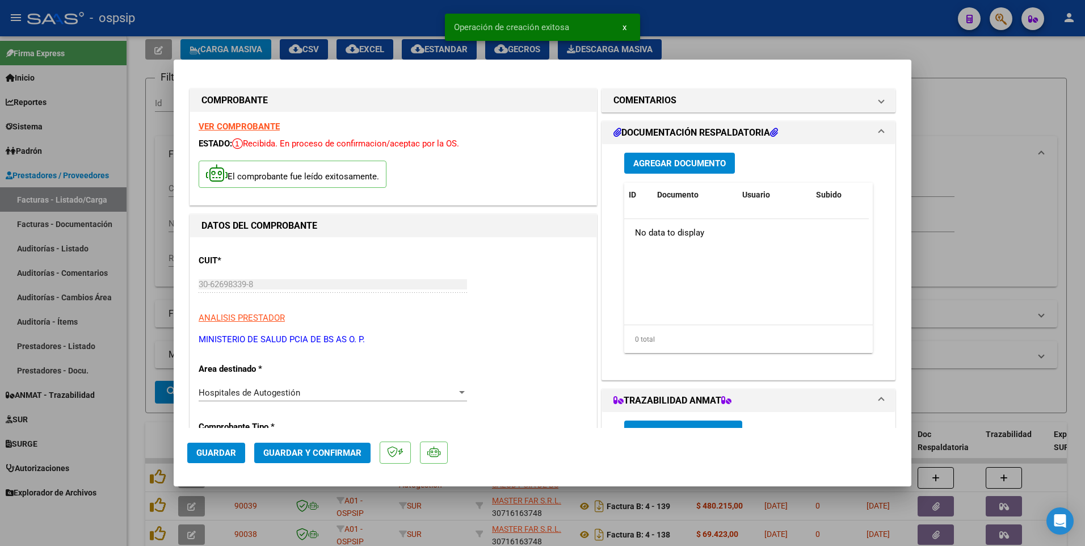
click at [226, 455] on span "Guardar" at bounding box center [216, 453] width 40 height 10
click at [290, 32] on div at bounding box center [542, 273] width 1085 height 546
type input "$ 0,00"
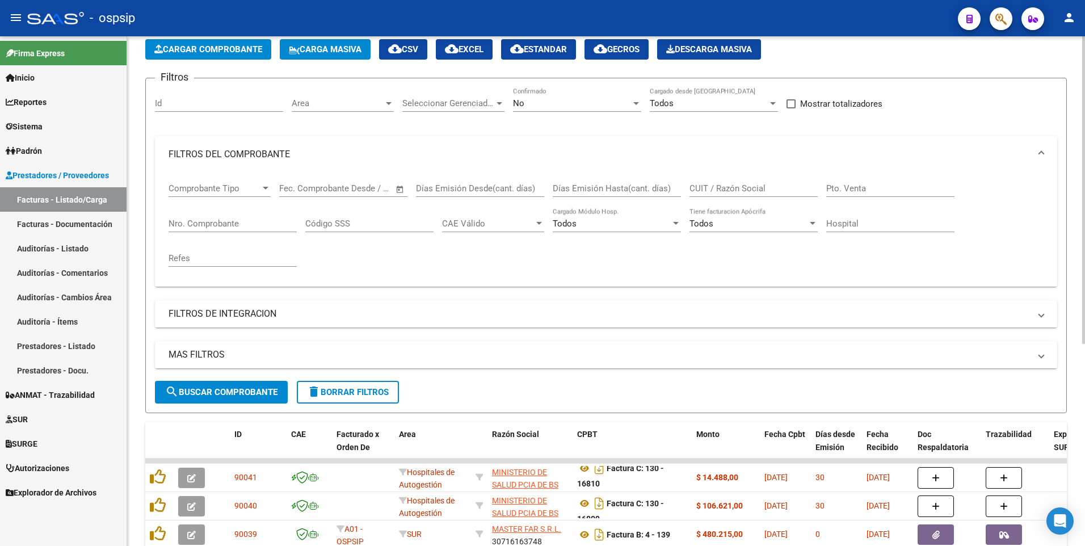
click at [227, 50] on span "Cargar Comprobante" at bounding box center [208, 49] width 108 height 10
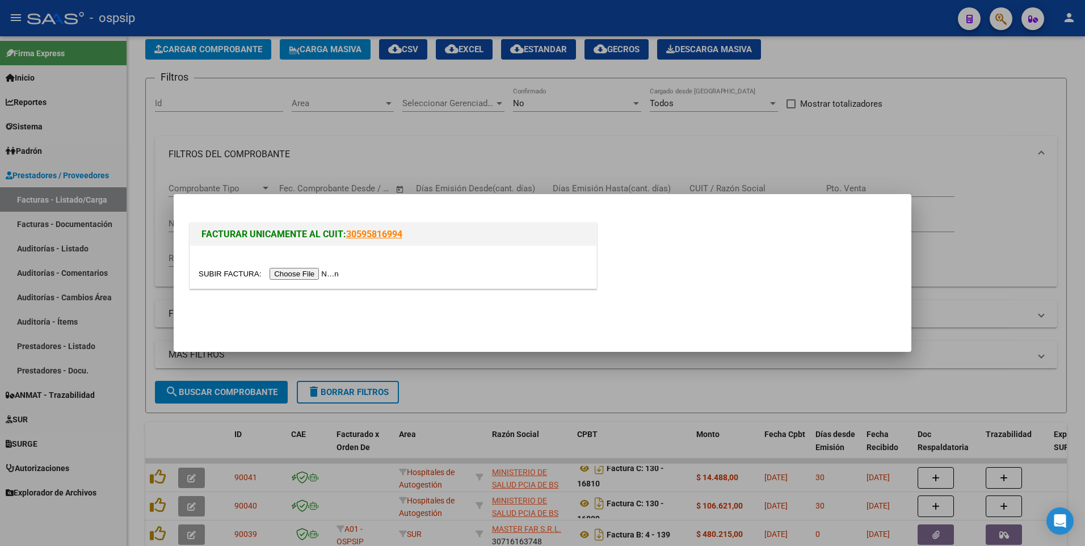
click at [288, 278] on input "file" at bounding box center [271, 274] width 144 height 12
click at [218, 26] on div at bounding box center [542, 273] width 1085 height 546
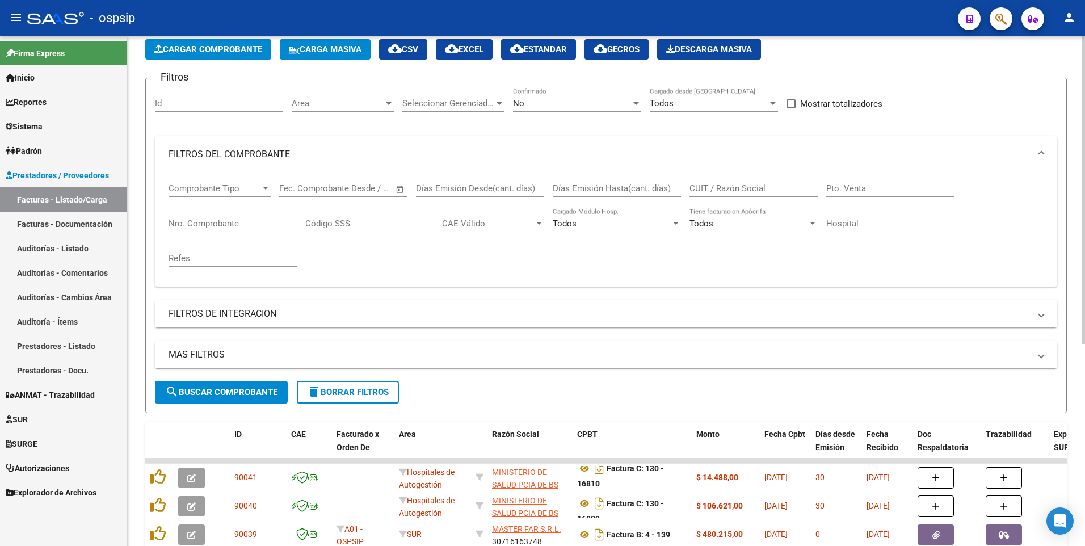
click at [230, 54] on span "Cargar Comprobante" at bounding box center [208, 49] width 108 height 10
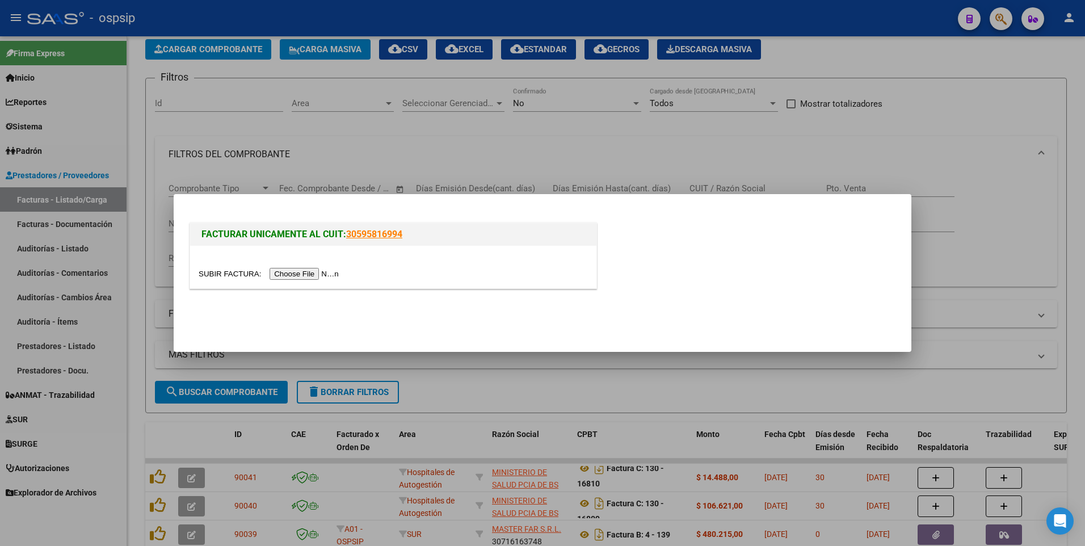
click at [302, 276] on input "file" at bounding box center [271, 274] width 144 height 12
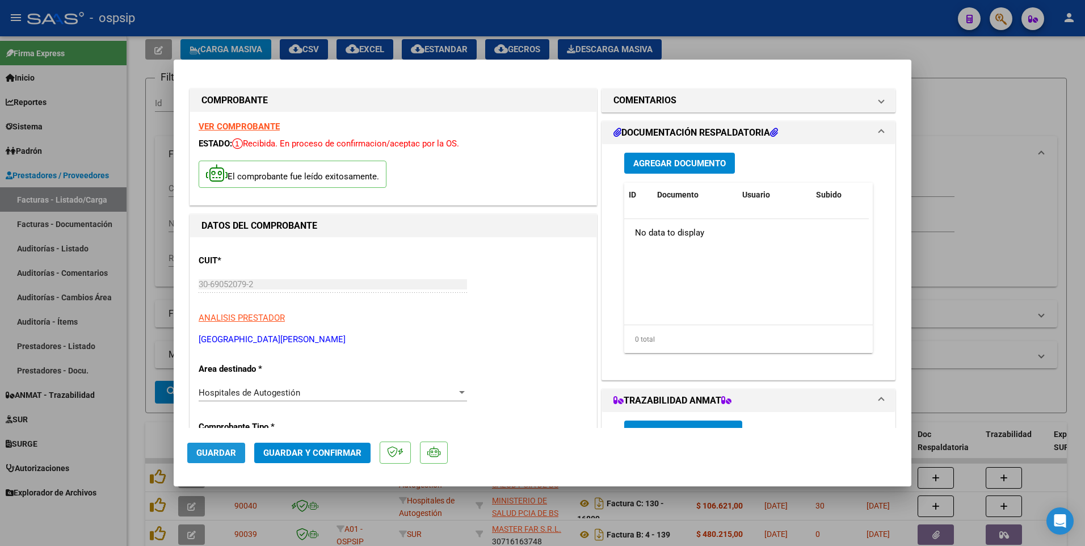
click at [224, 461] on button "Guardar" at bounding box center [216, 452] width 58 height 20
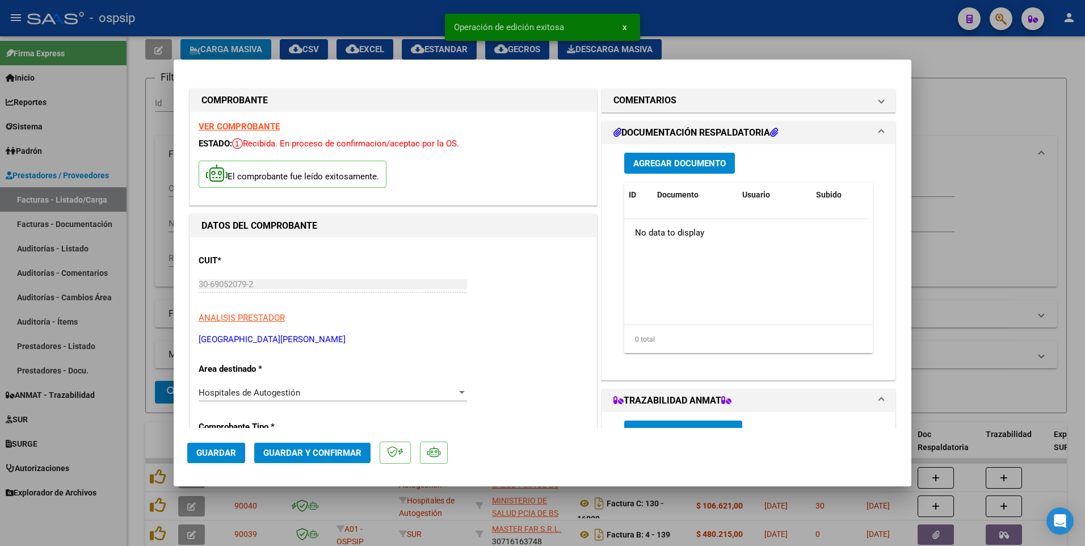
click at [386, 25] on div at bounding box center [542, 273] width 1085 height 546
type input "$ 0,00"
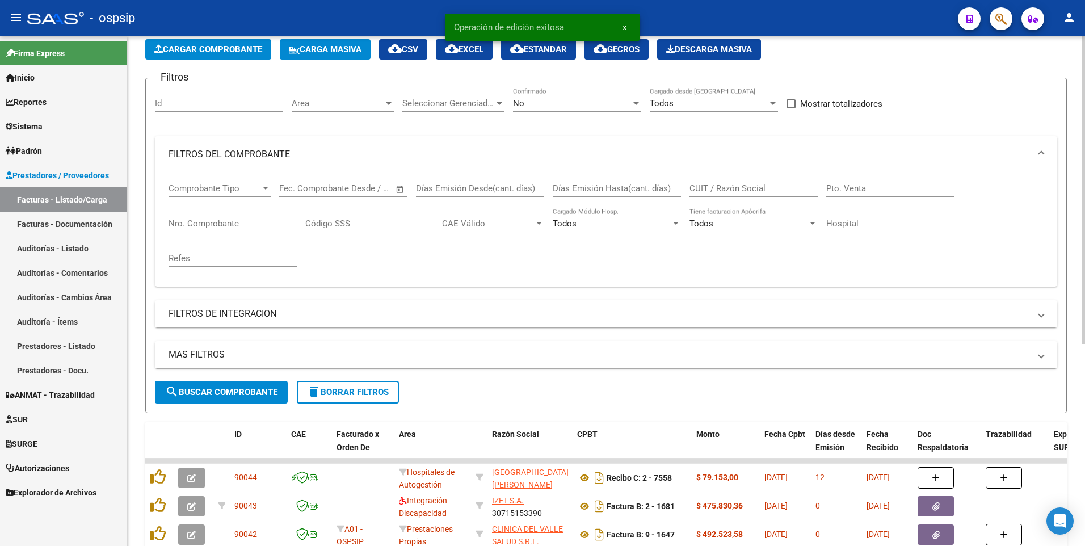
scroll to position [0, 0]
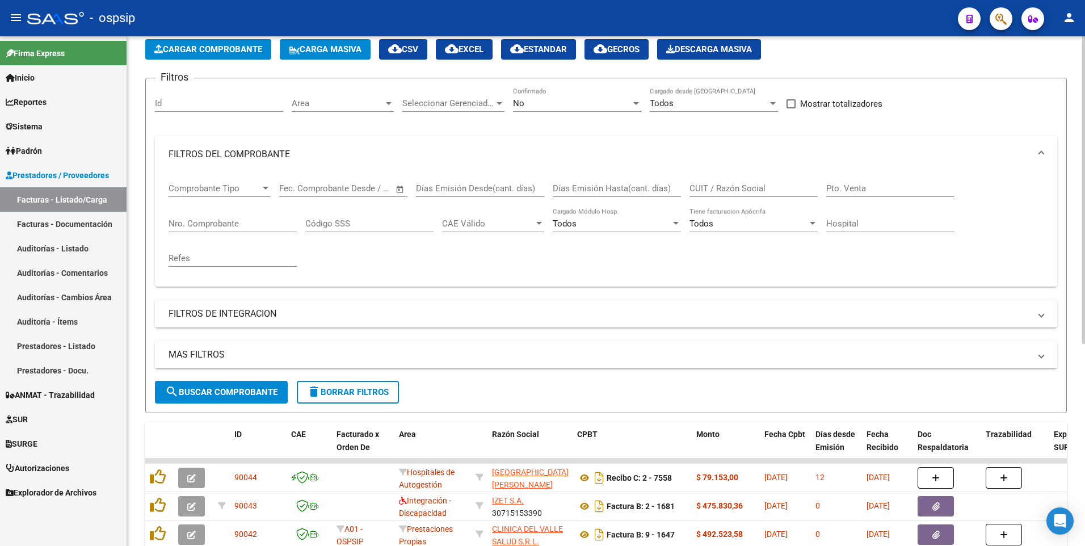
click at [261, 56] on button "Cargar Comprobante" at bounding box center [208, 49] width 126 height 20
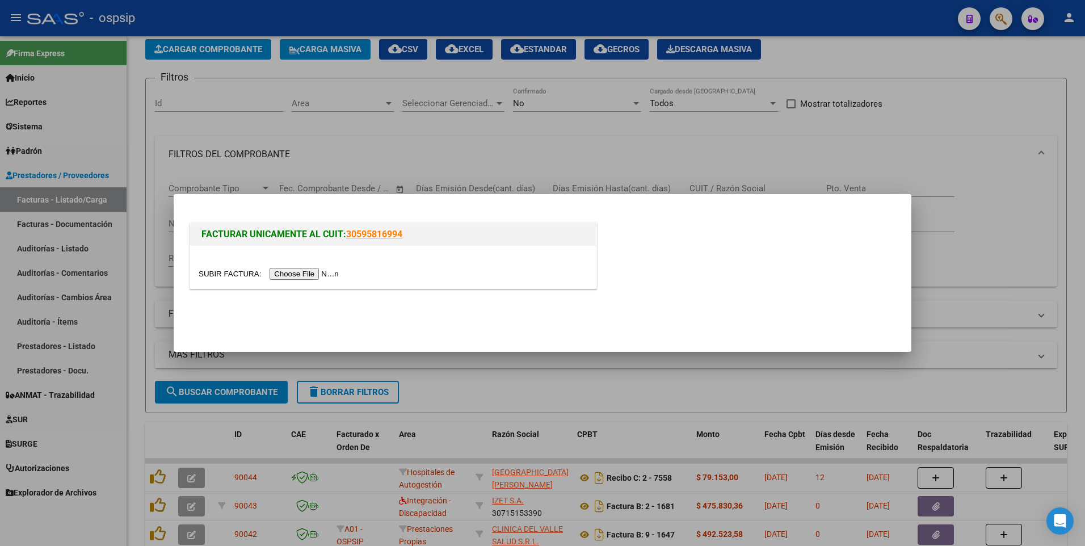
click at [302, 270] on input "file" at bounding box center [271, 274] width 144 height 12
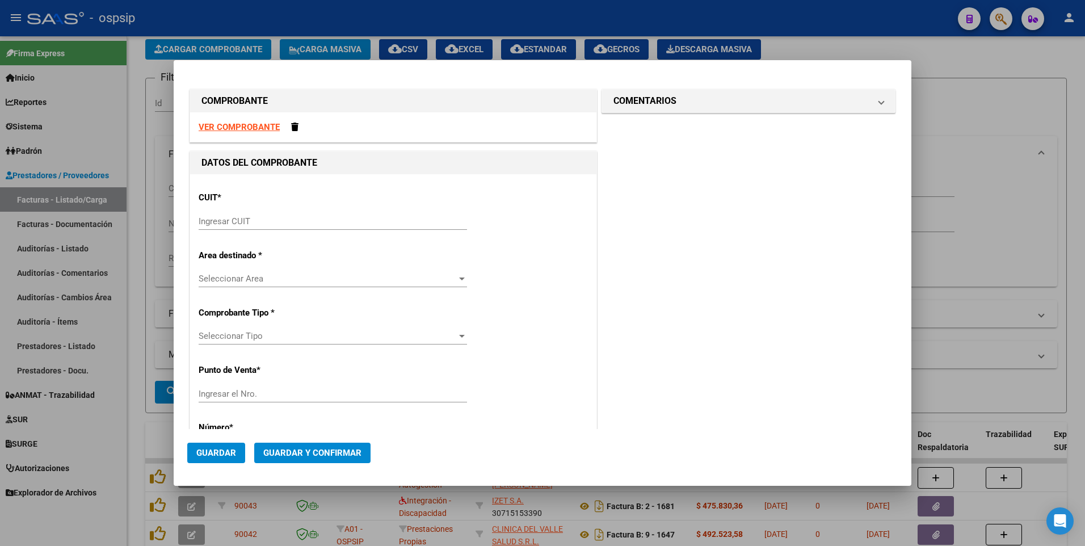
click at [260, 123] on strong "VER COMPROBANTE" at bounding box center [239, 127] width 81 height 10
click at [359, 224] on input "Ingresar CUIT" at bounding box center [333, 221] width 268 height 10
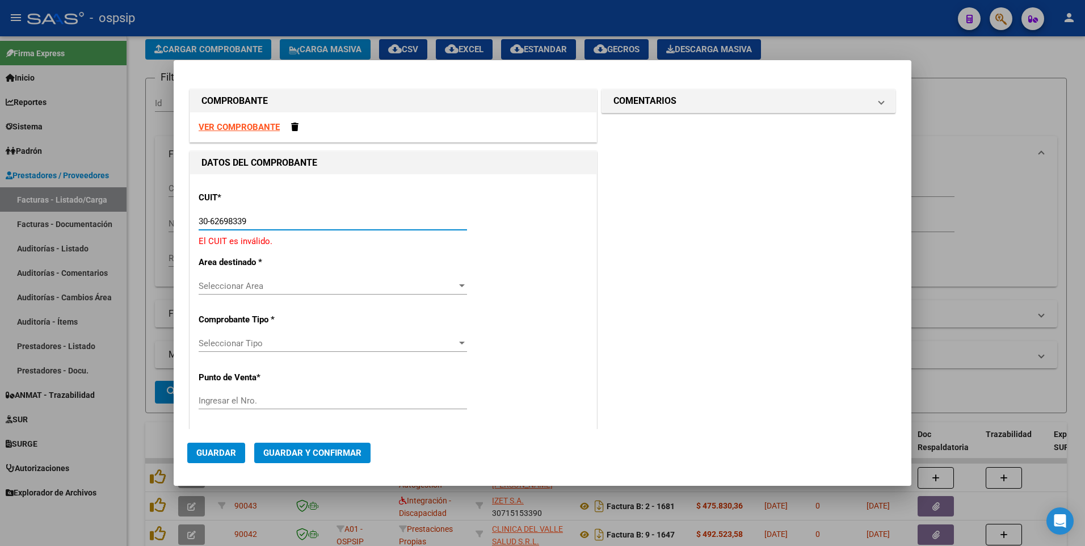
type input "30-62698339-8"
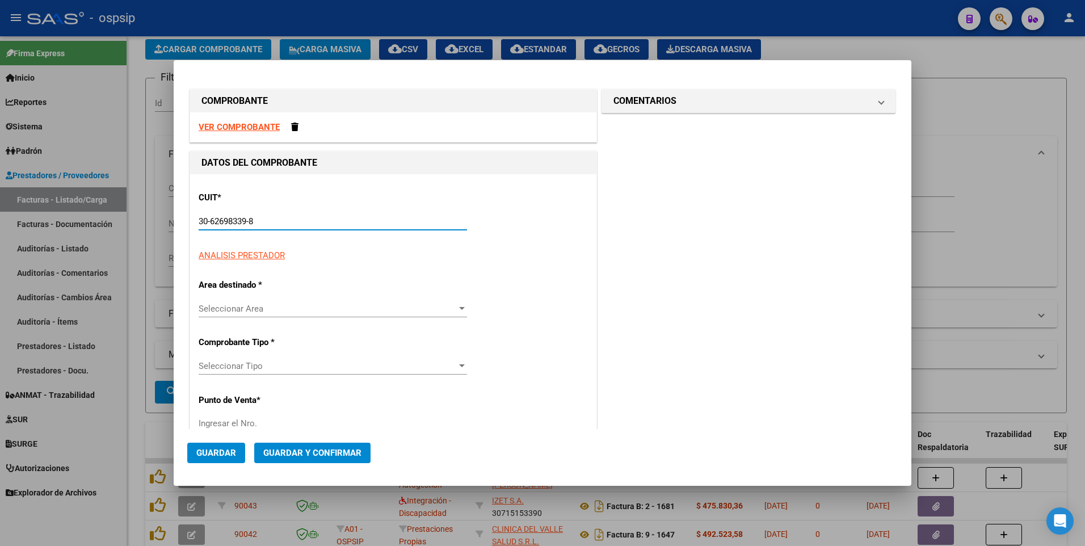
type input "130"
type input "30-62698339-8"
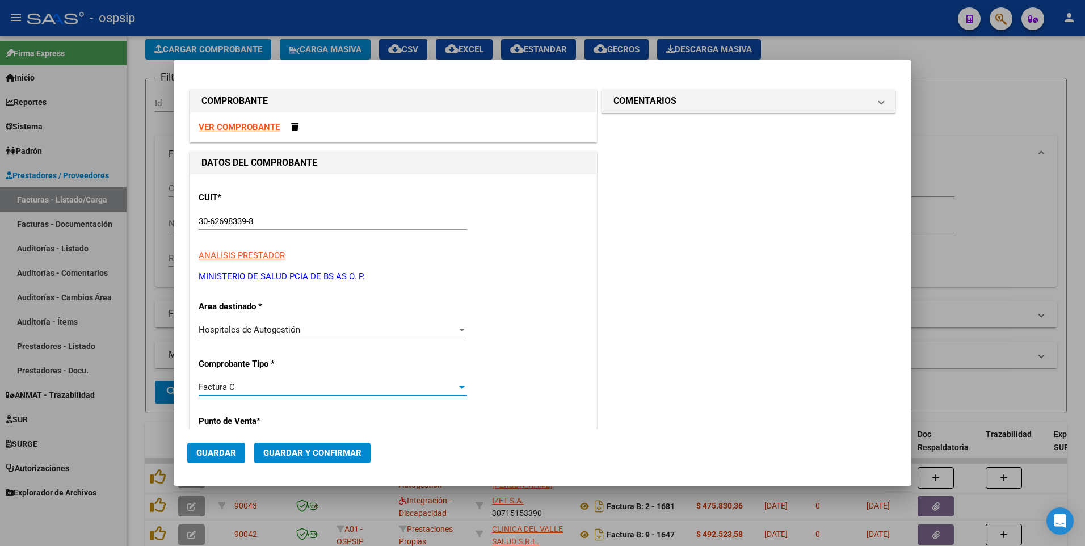
scroll to position [193, 0]
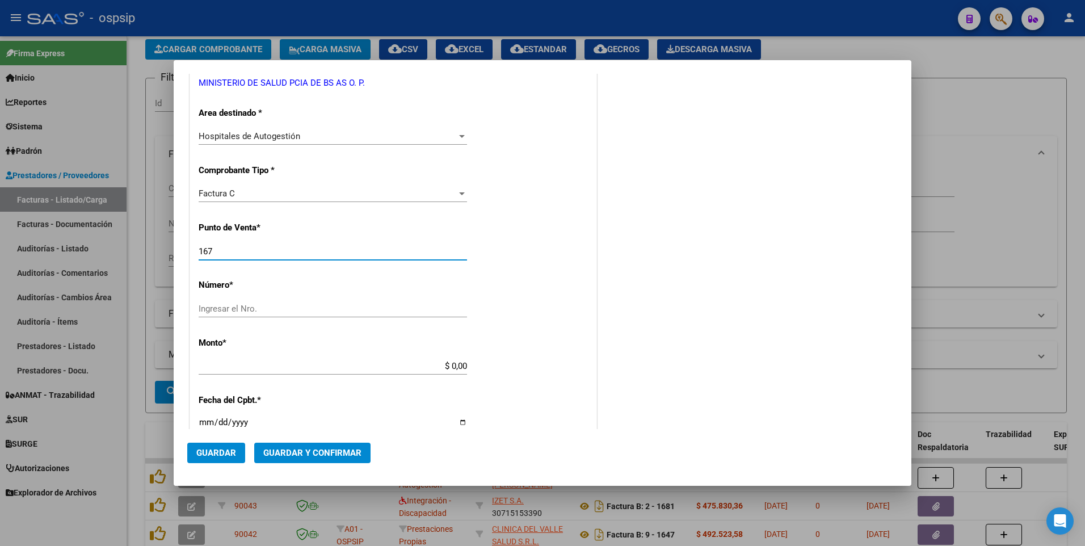
type input "167"
type input "5898"
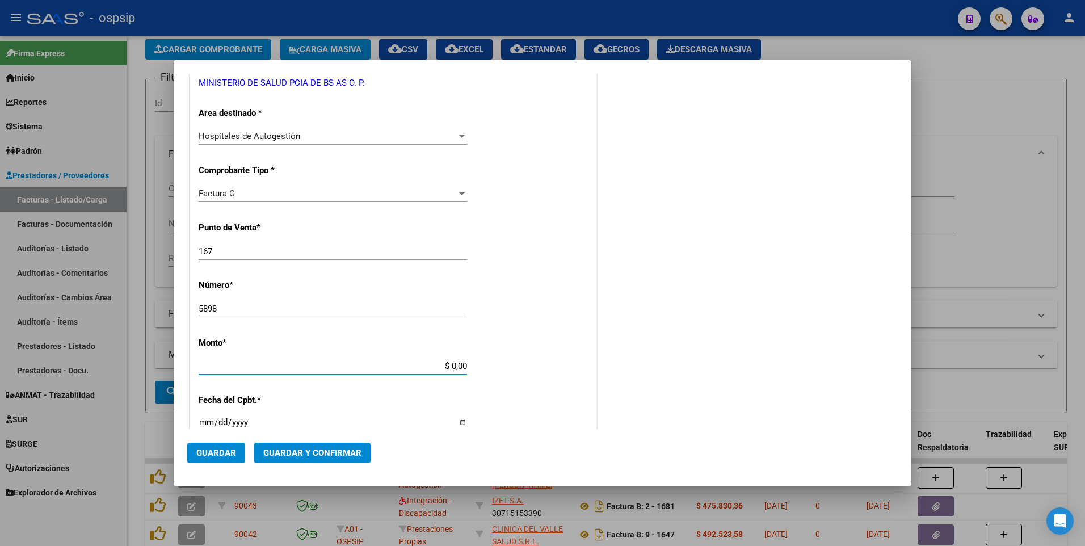
type input "$ 201.343,00"
type input "[DATE]"
type input "75348617611177"
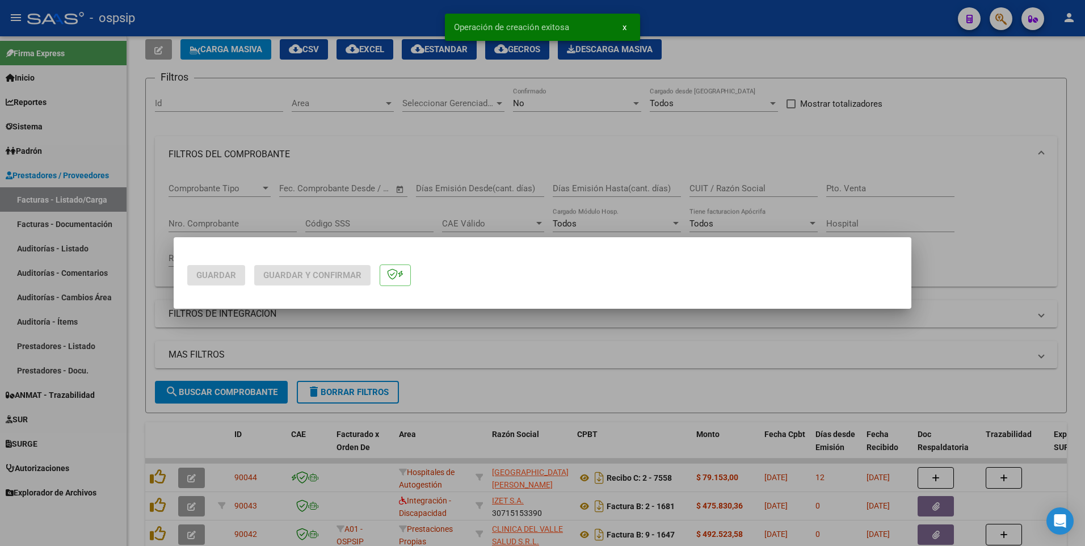
scroll to position [0, 0]
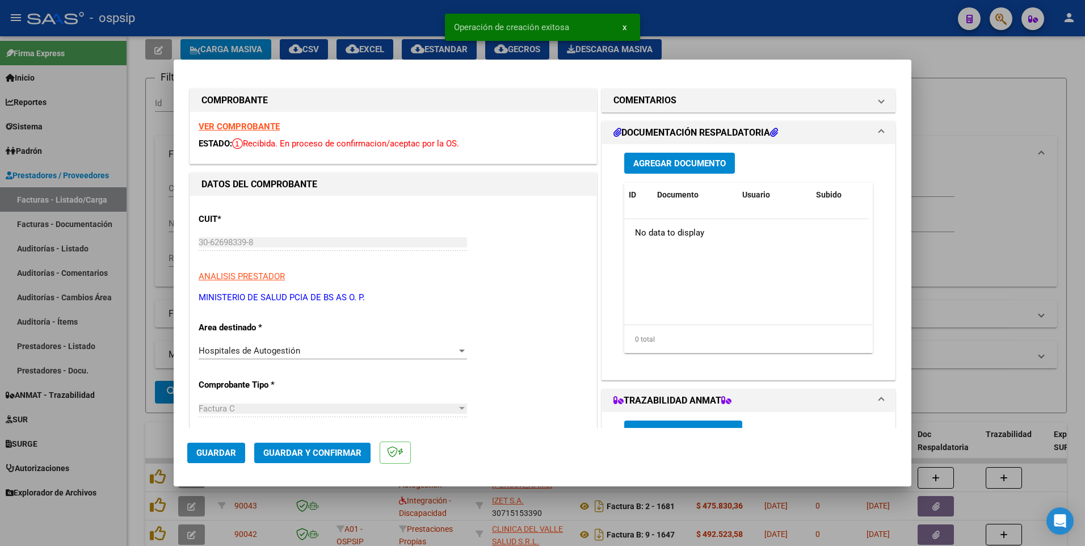
click at [234, 448] on span "Guardar" at bounding box center [216, 453] width 40 height 10
click at [318, 39] on div at bounding box center [542, 273] width 1085 height 546
type input "$ 0,00"
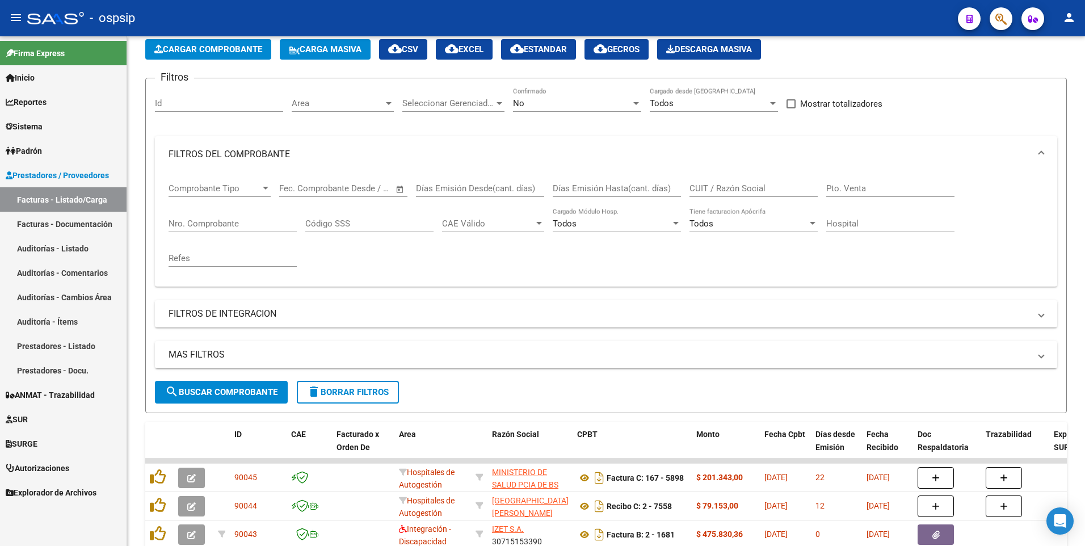
click at [366, 7] on div "- ospsip" at bounding box center [487, 18] width 921 height 25
click at [224, 49] on span "Cargar Comprobante" at bounding box center [208, 49] width 108 height 10
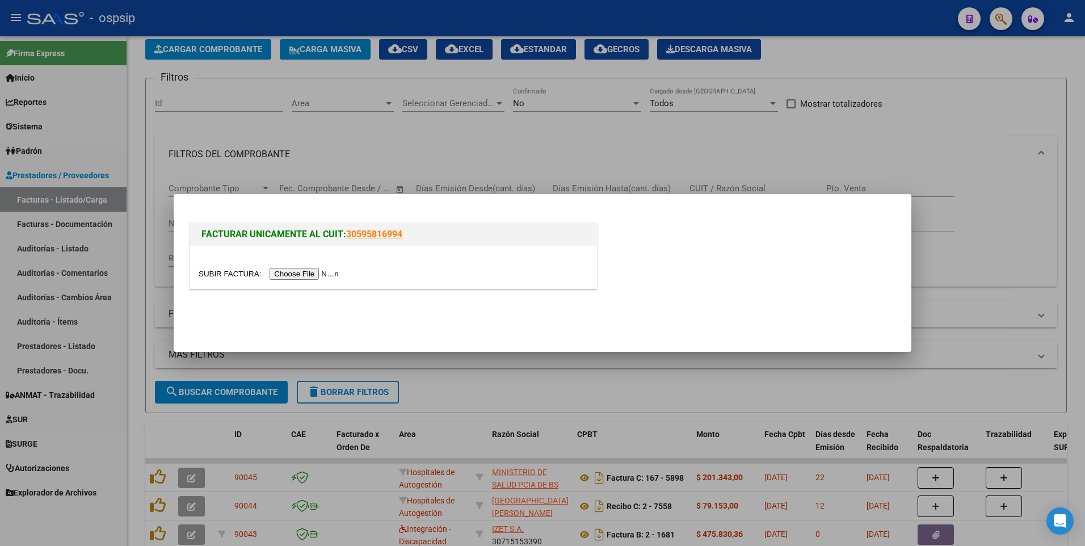
click at [297, 276] on input "file" at bounding box center [271, 274] width 144 height 12
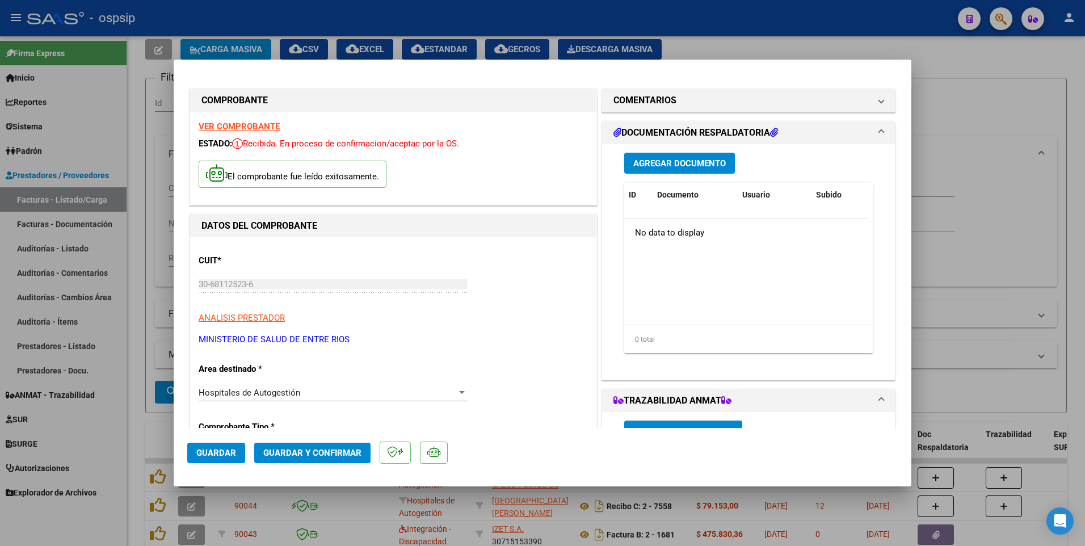
click at [204, 459] on button "Guardar" at bounding box center [216, 452] width 58 height 20
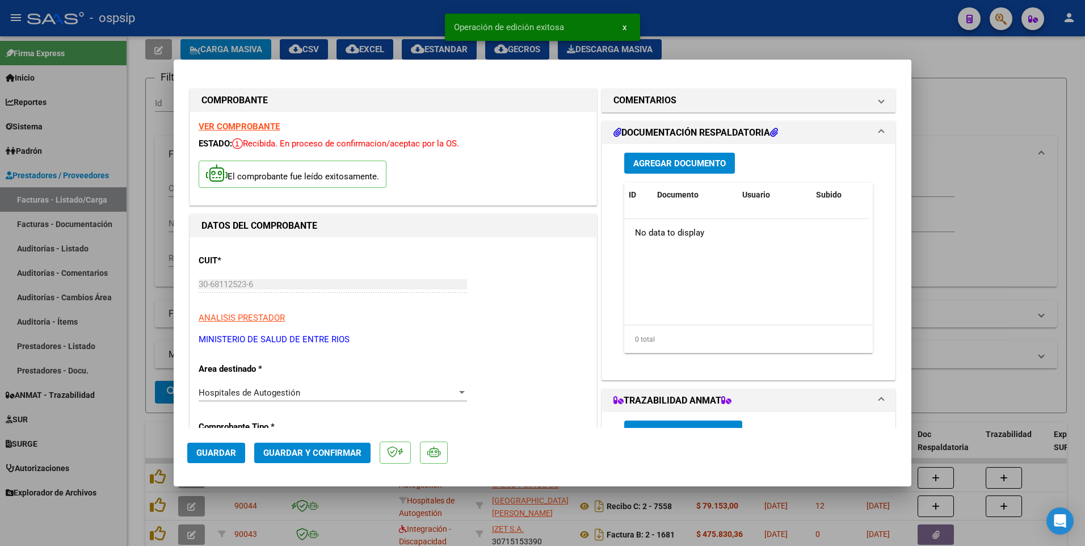
click at [362, 31] on div at bounding box center [542, 273] width 1085 height 546
type input "$ 0,00"
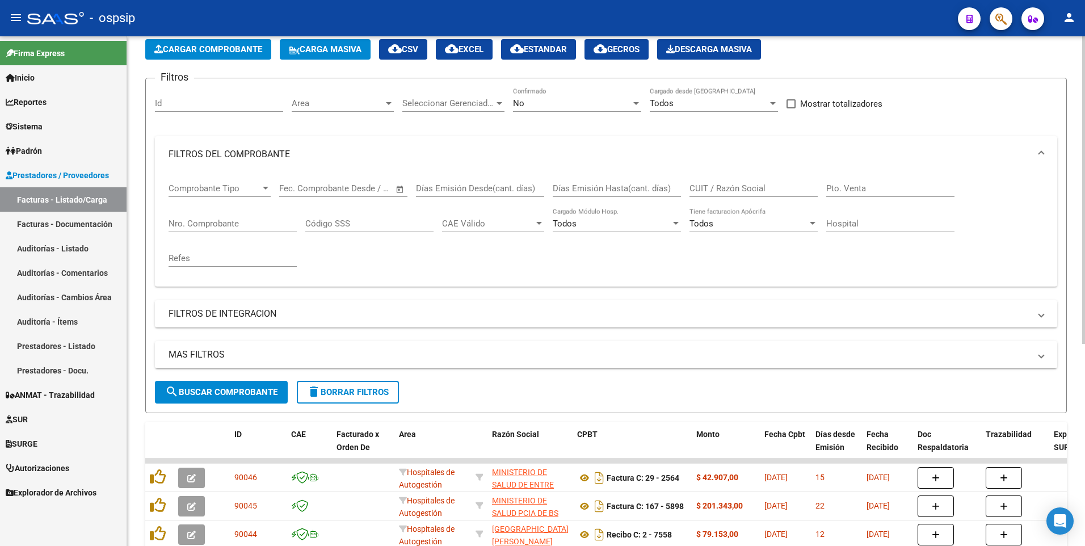
click at [226, 49] on span "Cargar Comprobante" at bounding box center [208, 49] width 108 height 10
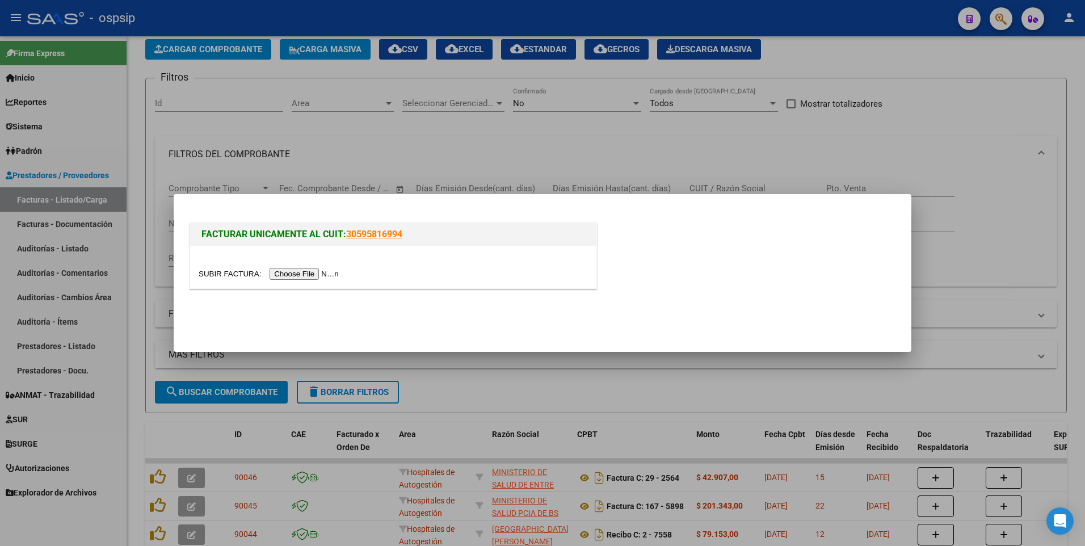
click at [310, 275] on input "file" at bounding box center [271, 274] width 144 height 12
click at [389, 144] on div at bounding box center [542, 273] width 1085 height 546
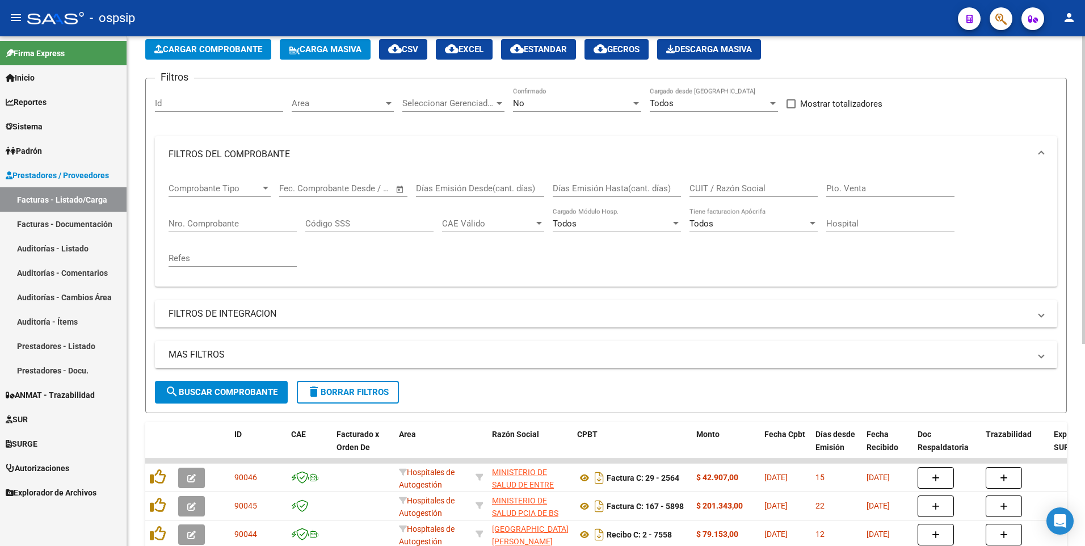
drag, startPoint x: 329, startPoint y: 407, endPoint x: 319, endPoint y: 393, distance: 17.2
click at [328, 414] on div "Video tutorial PRESTADORES -> Listado de CPBTs Emitidos por Prestadores / Prove…" at bounding box center [605, 389] width 921 height 782
click at [319, 389] on mat-icon "delete" at bounding box center [314, 392] width 14 height 14
click at [226, 219] on input "Nro. Comprobante" at bounding box center [232, 223] width 128 height 10
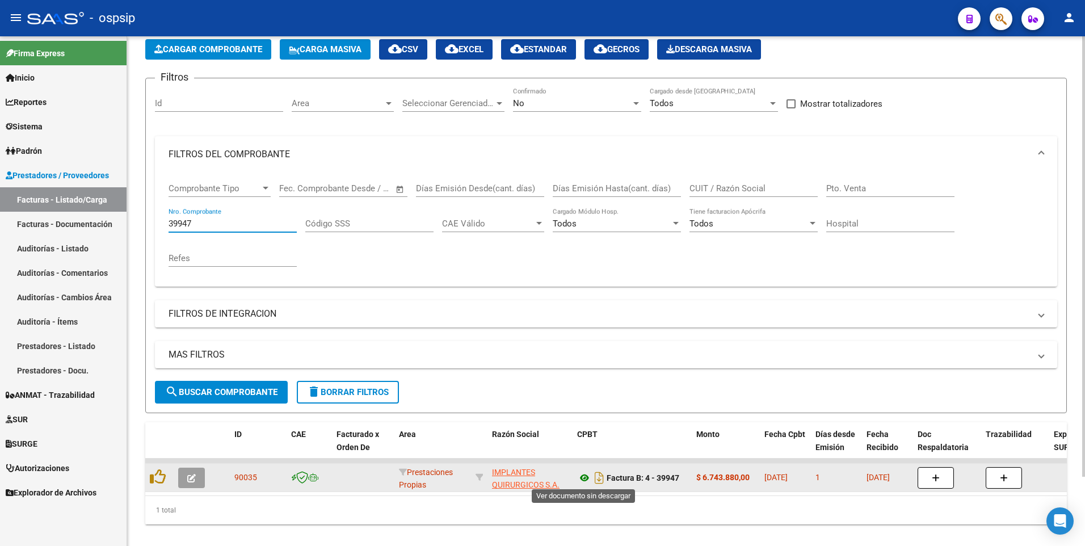
type input "39947"
click at [588, 479] on icon at bounding box center [584, 478] width 15 height 14
